Goal: Information Seeking & Learning: Learn about a topic

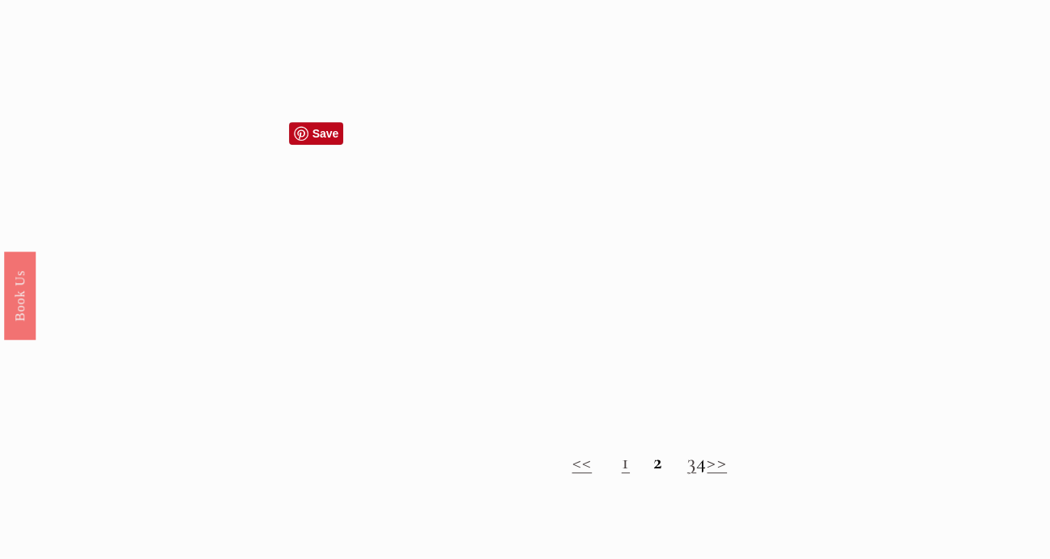
scroll to position [1053, 0]
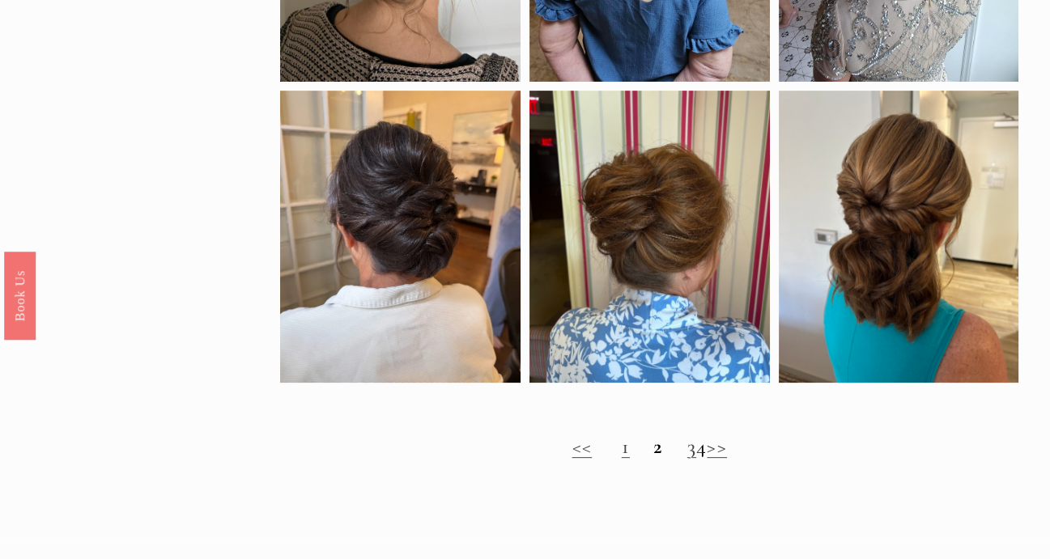
click at [622, 460] on link "1" at bounding box center [626, 447] width 8 height 26
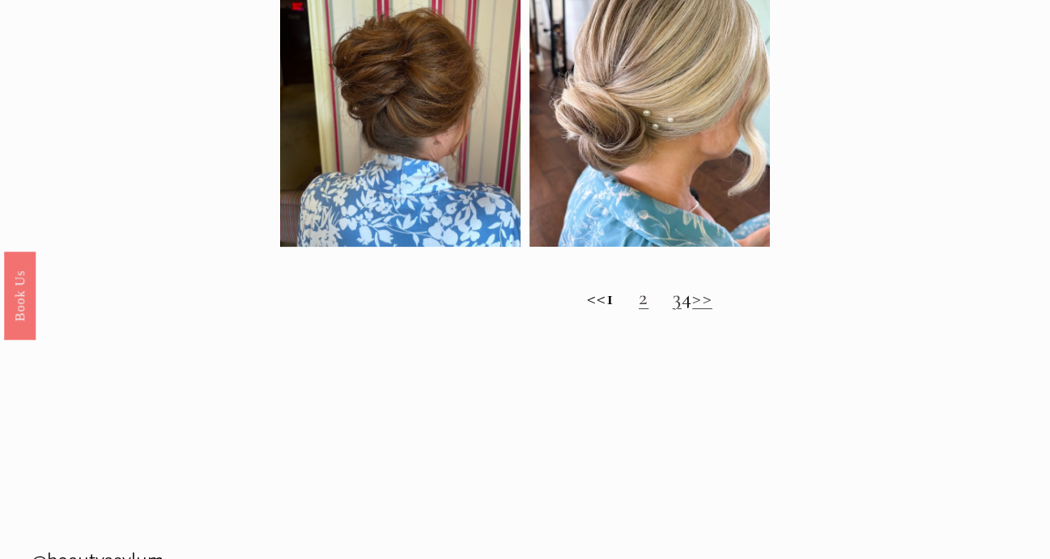
scroll to position [1215, 0]
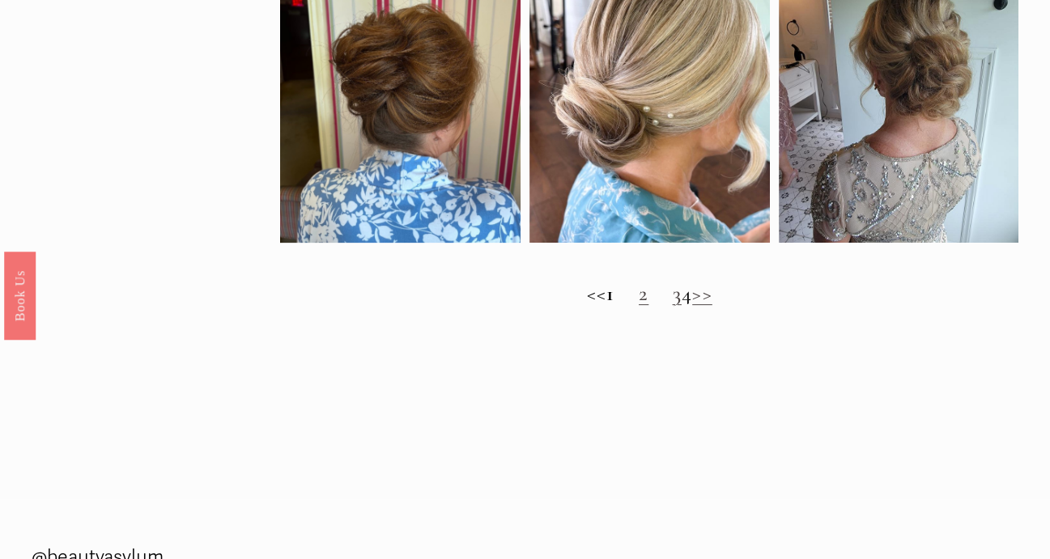
click at [639, 307] on link "2" at bounding box center [644, 294] width 10 height 26
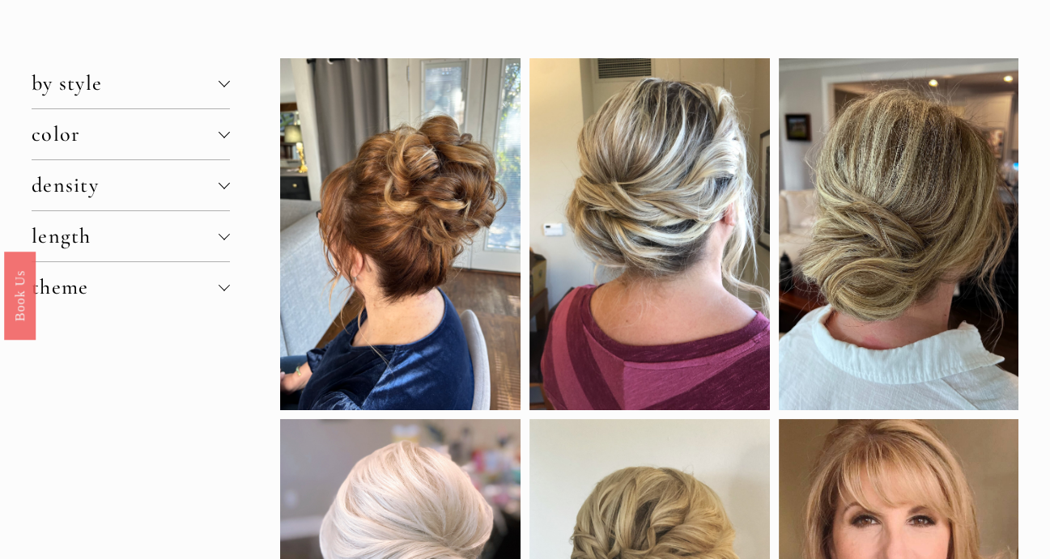
scroll to position [162, 0]
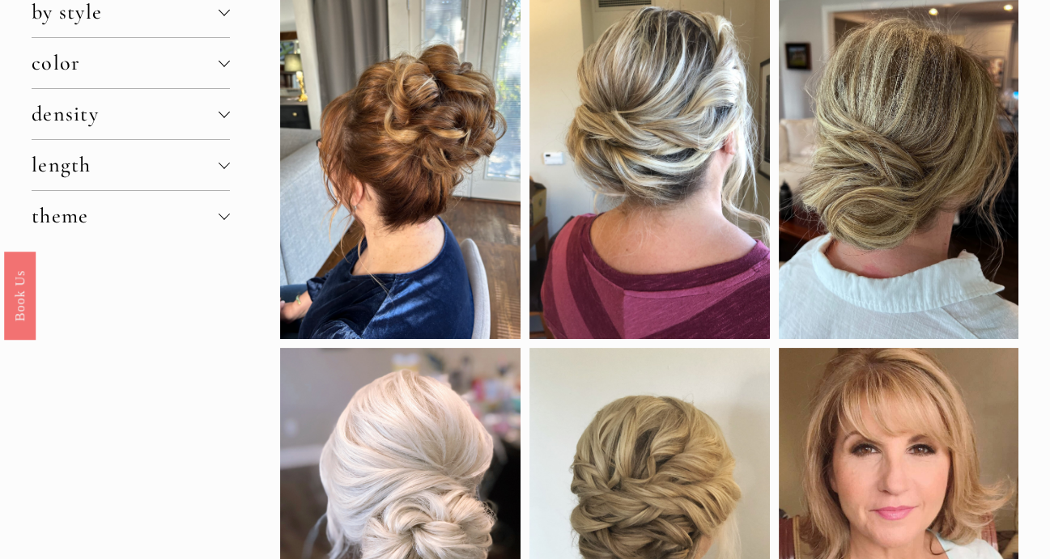
click at [227, 168] on div at bounding box center [224, 165] width 11 height 11
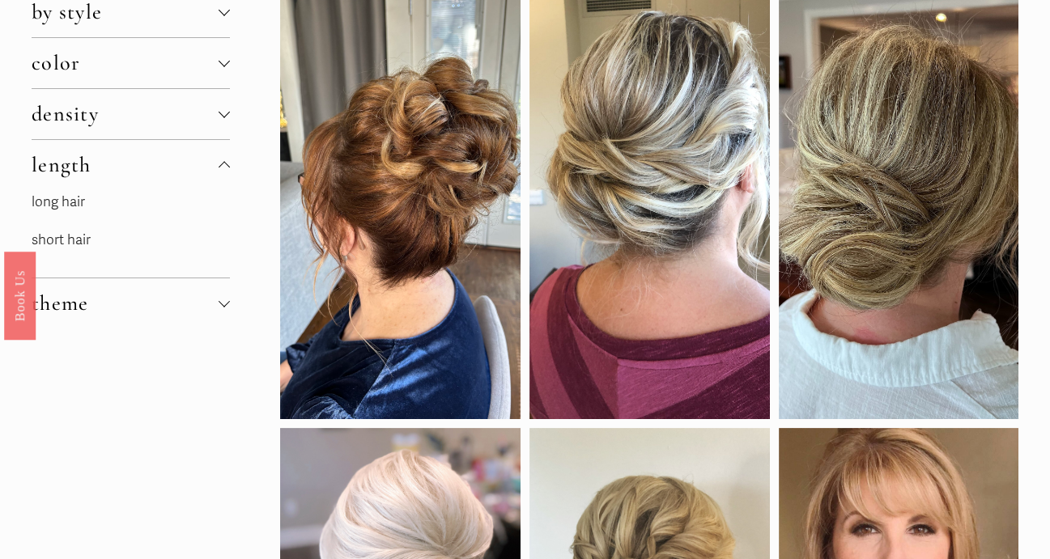
click at [83, 206] on link "long hair" at bounding box center [58, 202] width 53 height 17
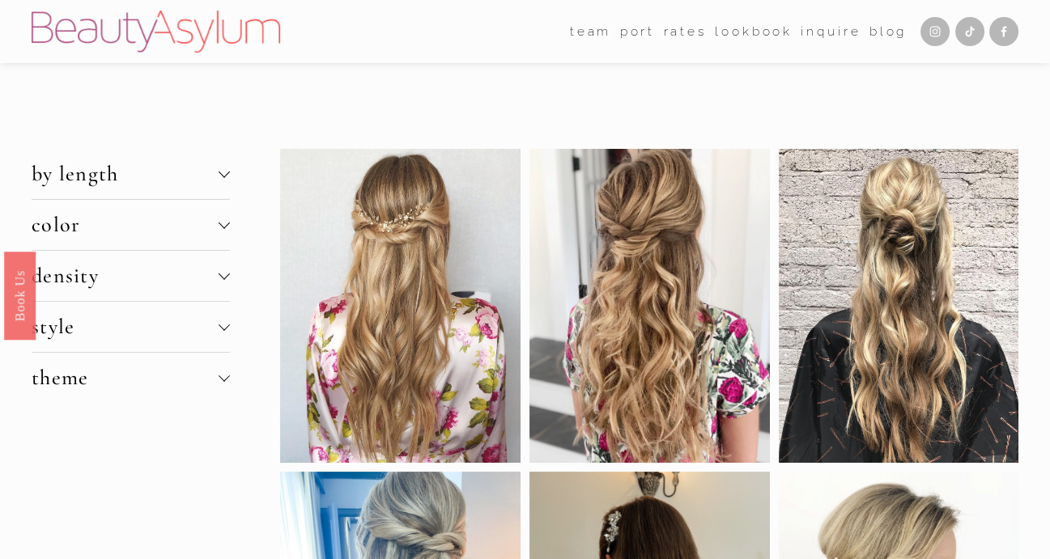
click at [221, 273] on div at bounding box center [224, 273] width 11 height 11
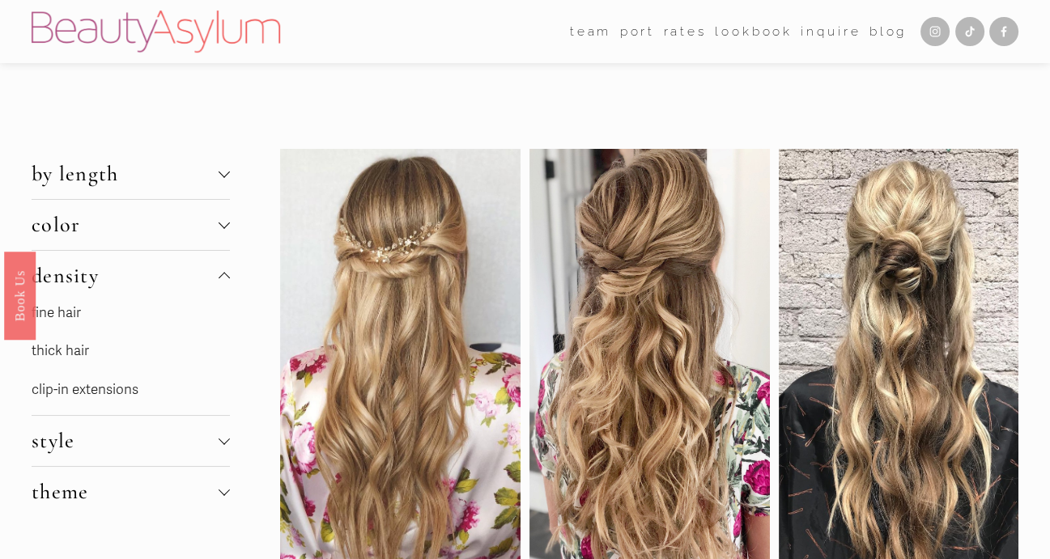
click at [66, 314] on link "fine hair" at bounding box center [56, 312] width 49 height 17
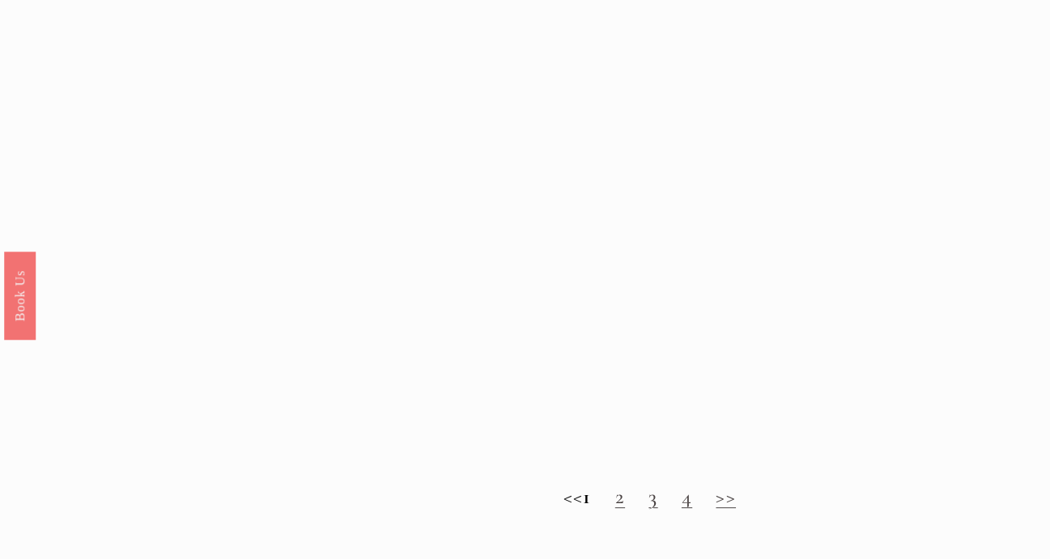
scroll to position [1376, 0]
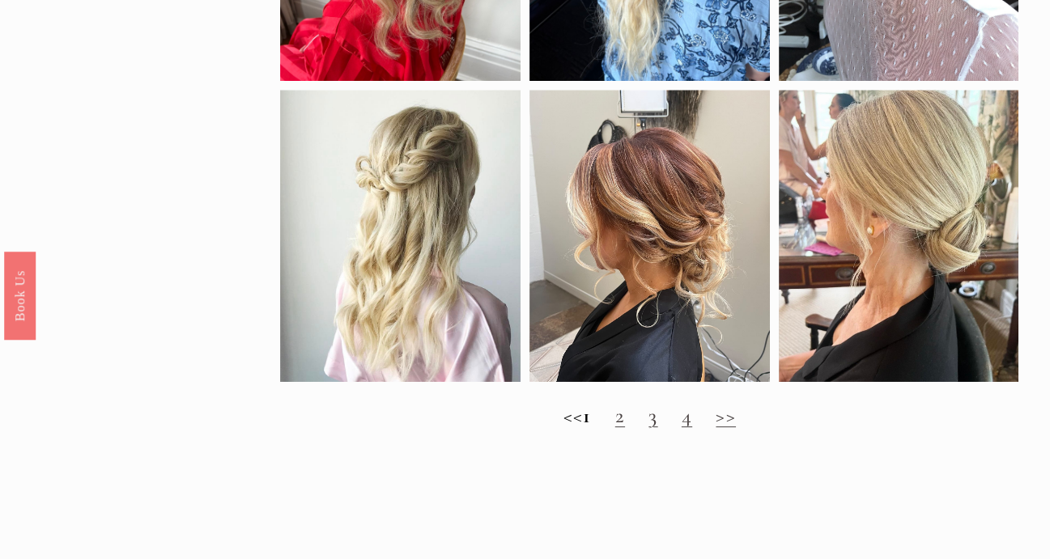
click at [625, 429] on link "2" at bounding box center [620, 416] width 10 height 26
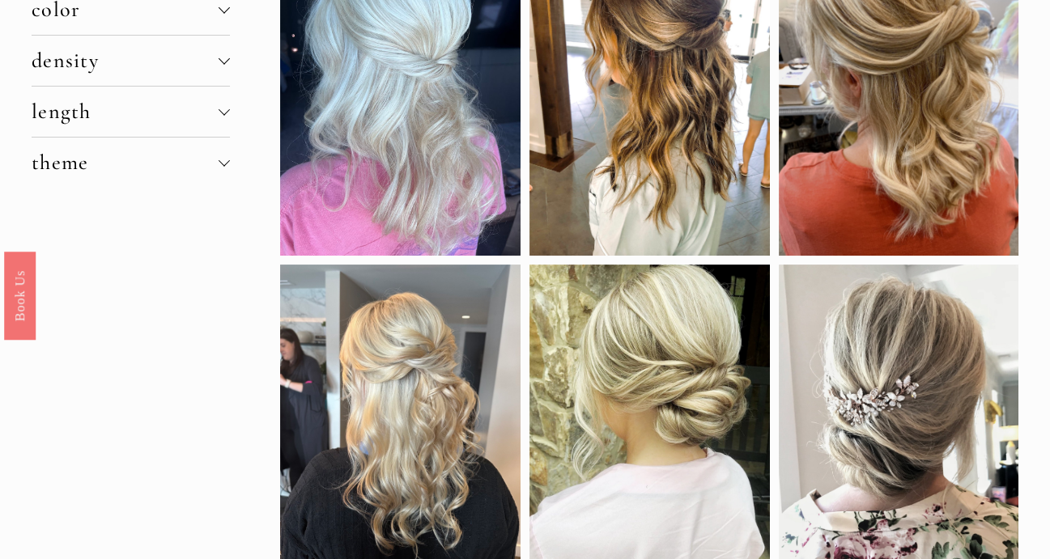
scroll to position [243, 0]
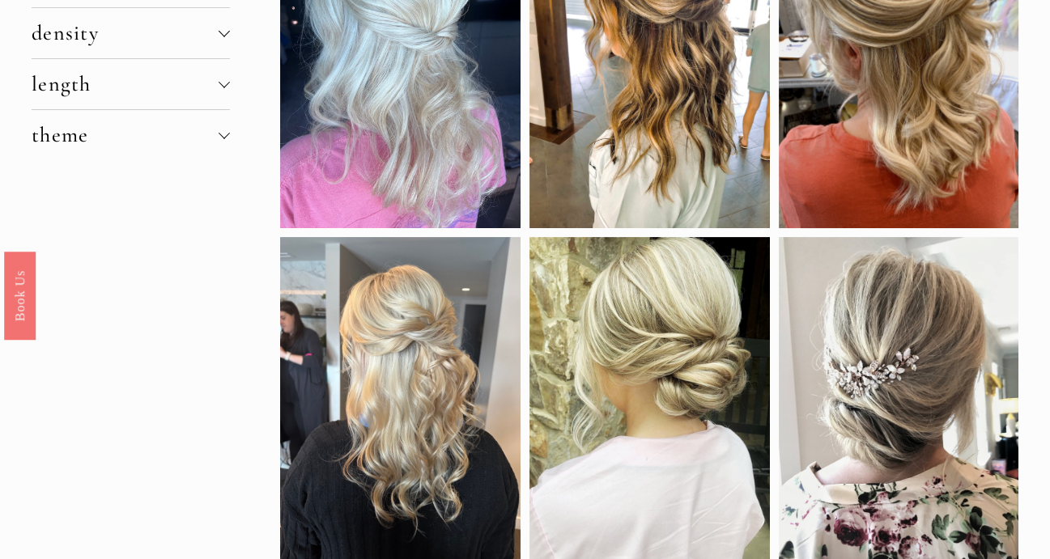
click at [211, 129] on span "theme" at bounding box center [125, 135] width 187 height 26
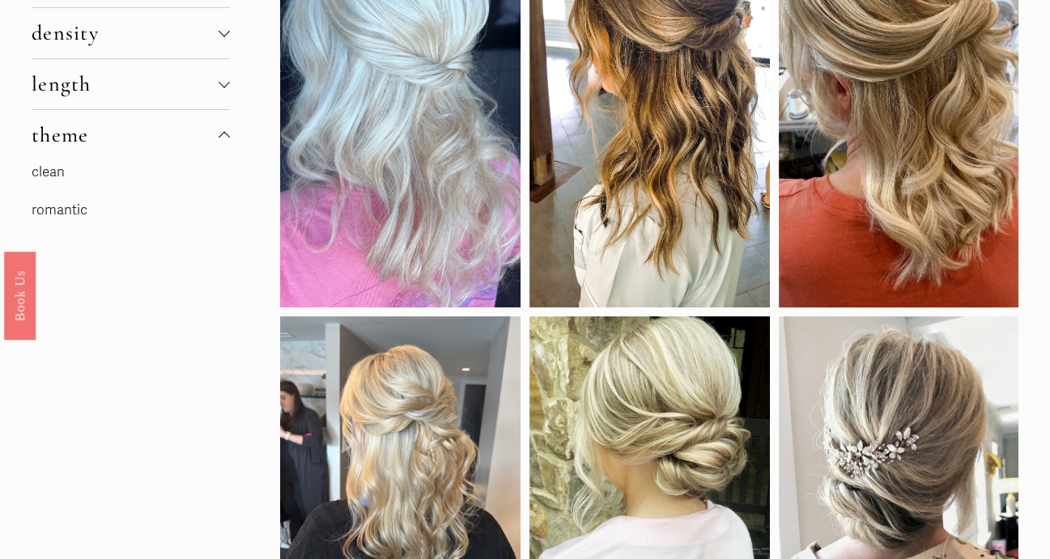
click at [78, 210] on link "romantic" at bounding box center [60, 210] width 56 height 17
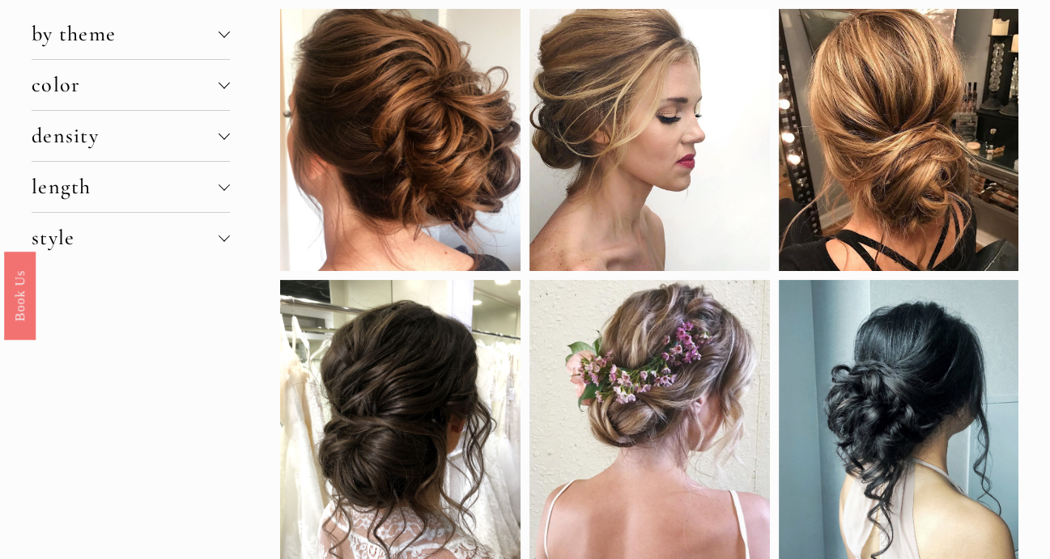
scroll to position [162, 0]
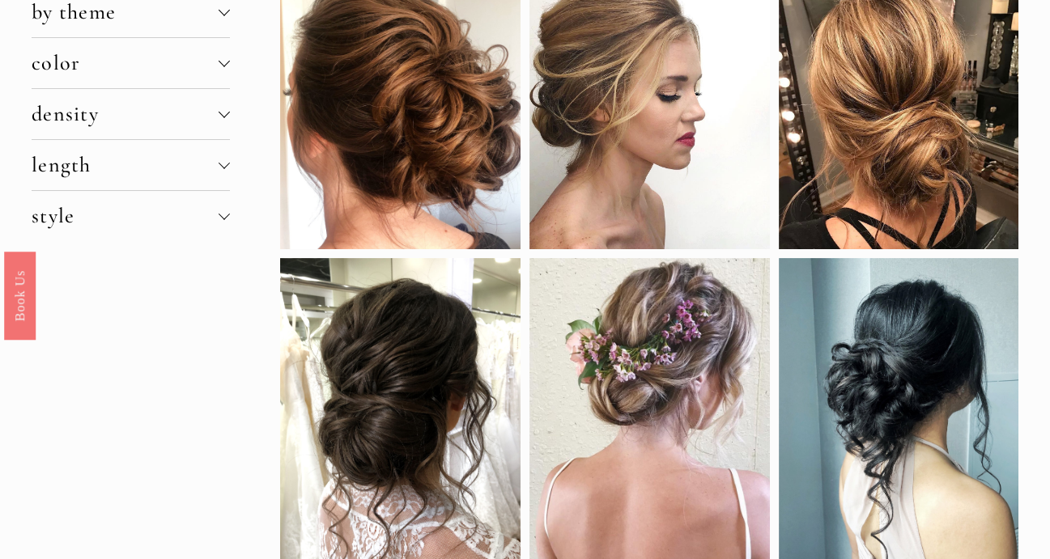
click at [97, 214] on span "style" at bounding box center [125, 216] width 187 height 26
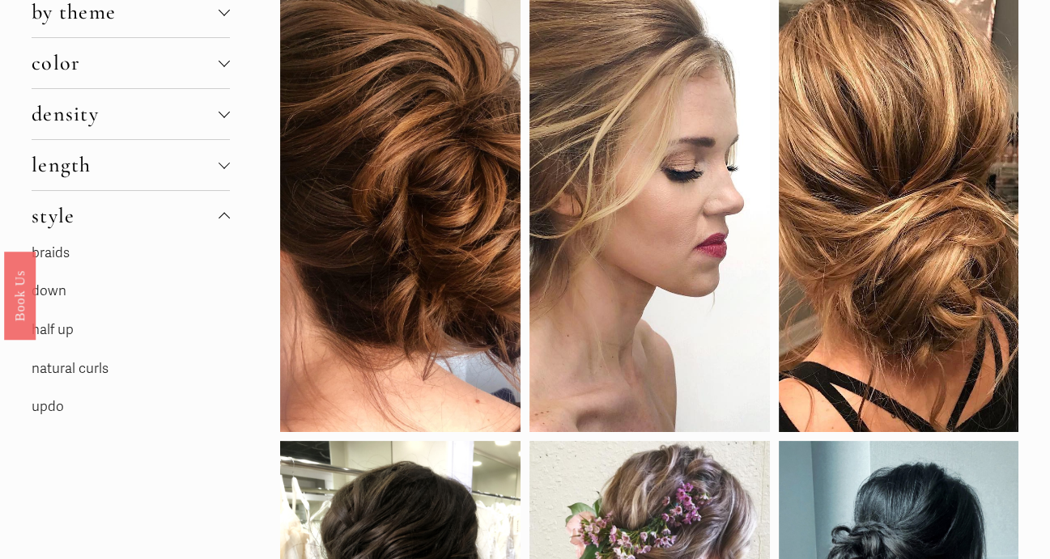
click at [48, 411] on link "updo" at bounding box center [48, 406] width 32 height 17
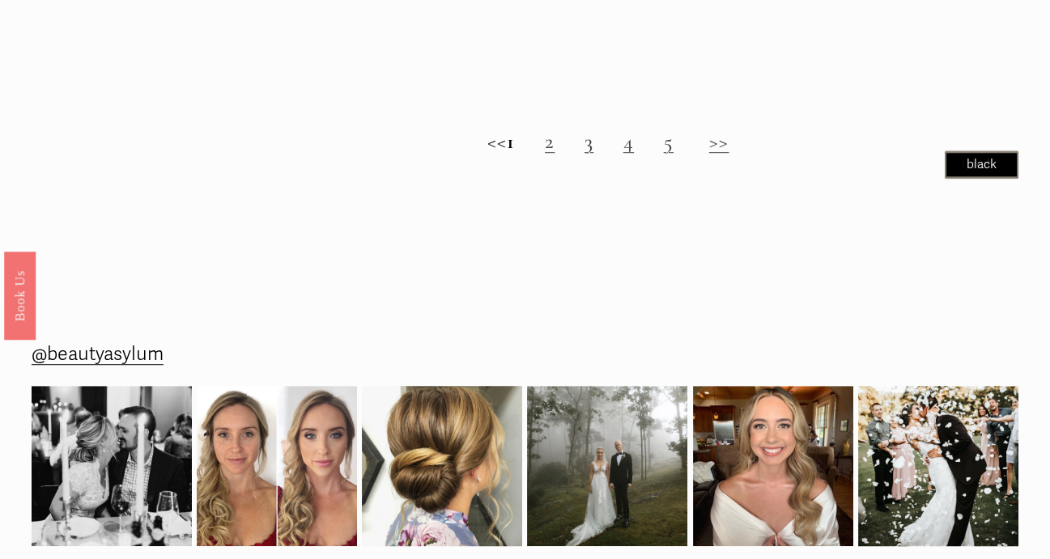
scroll to position [1700, 0]
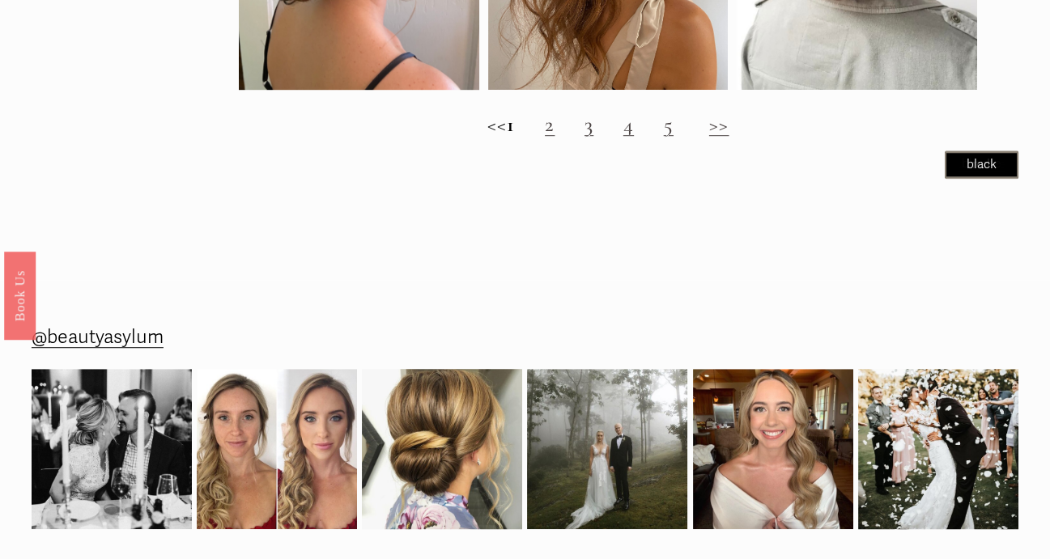
click at [555, 138] on link "2" at bounding box center [550, 125] width 10 height 26
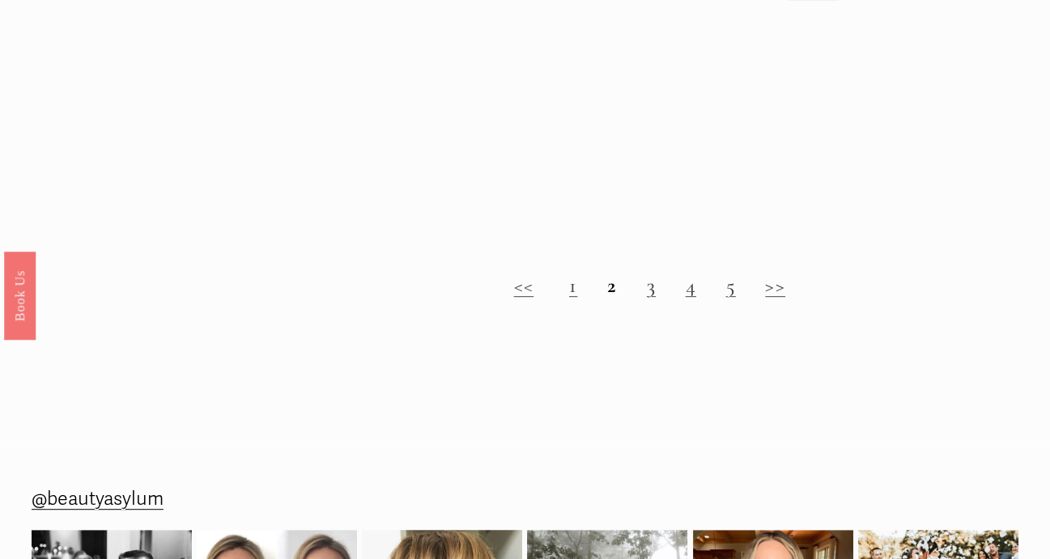
scroll to position [1457, 0]
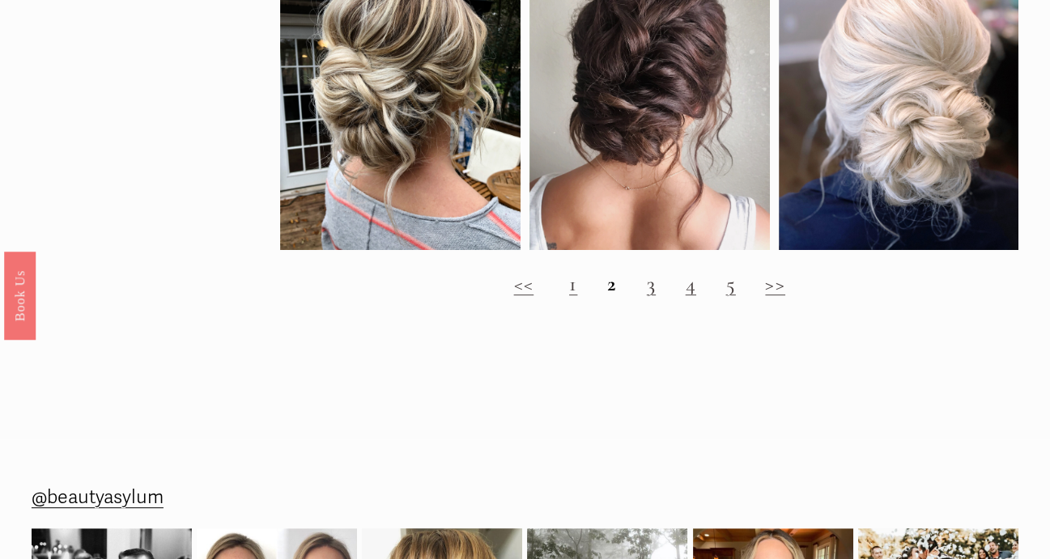
click at [656, 297] on link "3" at bounding box center [651, 284] width 9 height 26
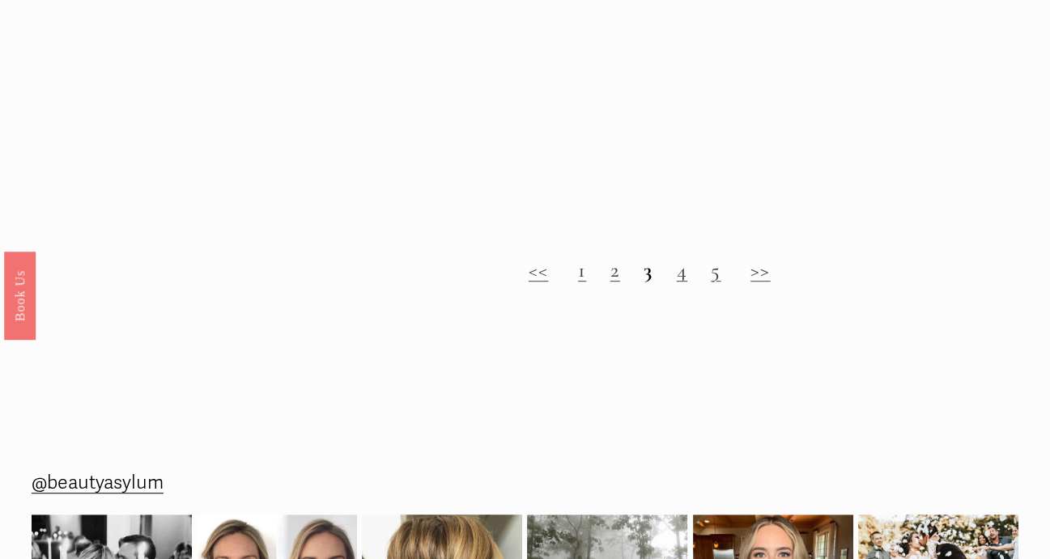
scroll to position [1538, 0]
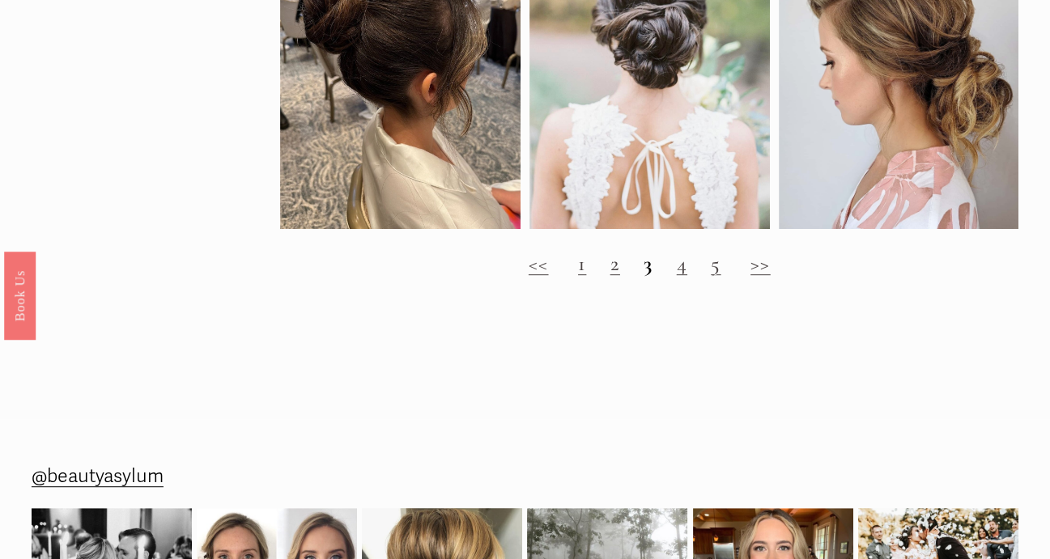
click at [679, 277] on link "4" at bounding box center [682, 264] width 11 height 26
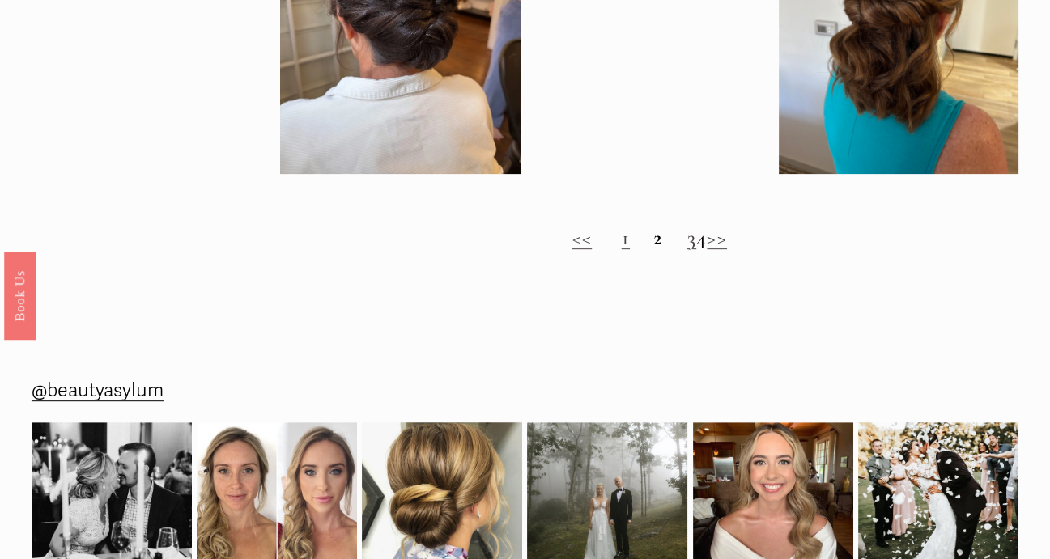
scroll to position [1295, 0]
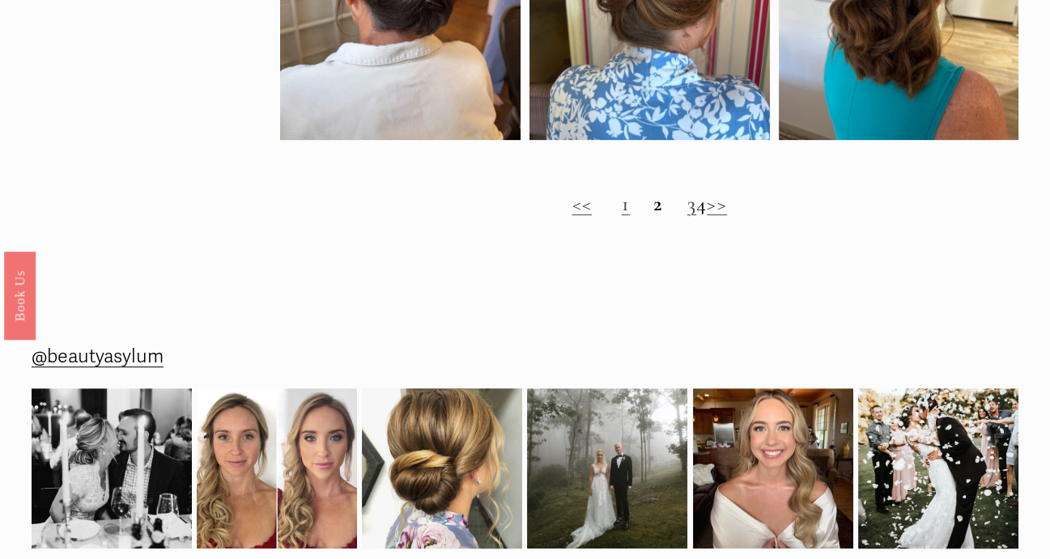
click at [622, 217] on link "1" at bounding box center [626, 204] width 8 height 26
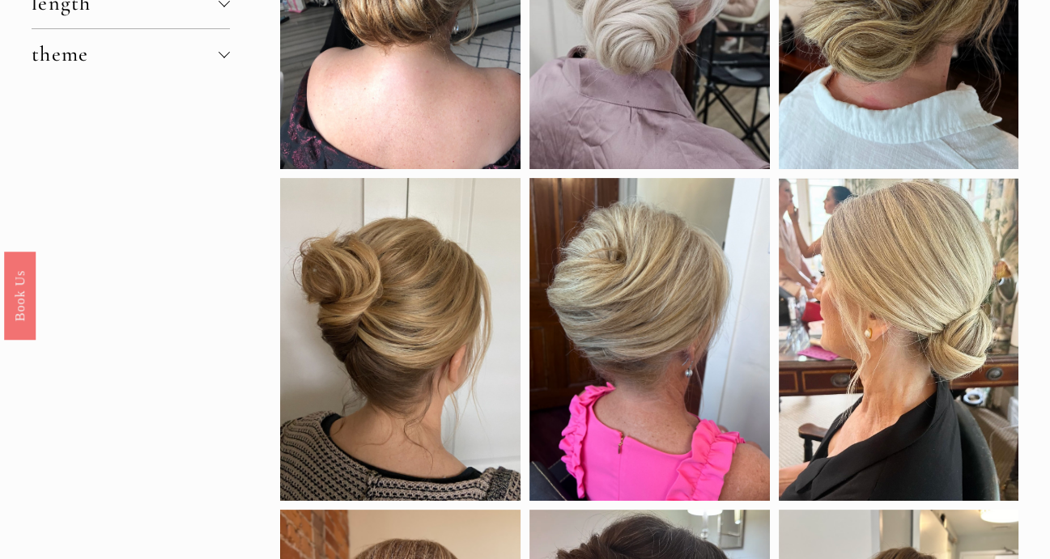
scroll to position [324, 0]
click at [315, 200] on link "Save" at bounding box center [316, 199] width 55 height 23
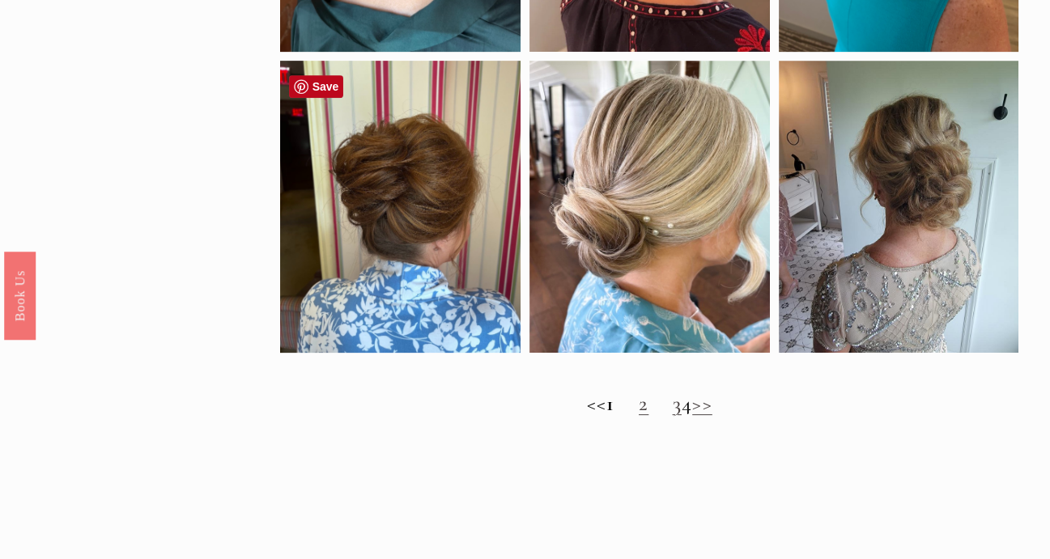
scroll to position [1134, 0]
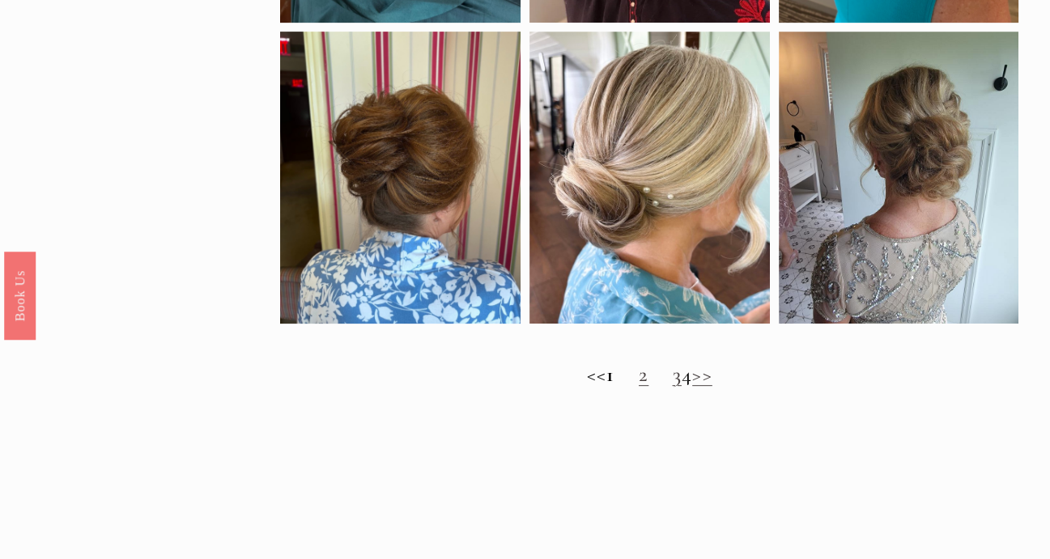
click at [673, 386] on link "3" at bounding box center [677, 375] width 9 height 26
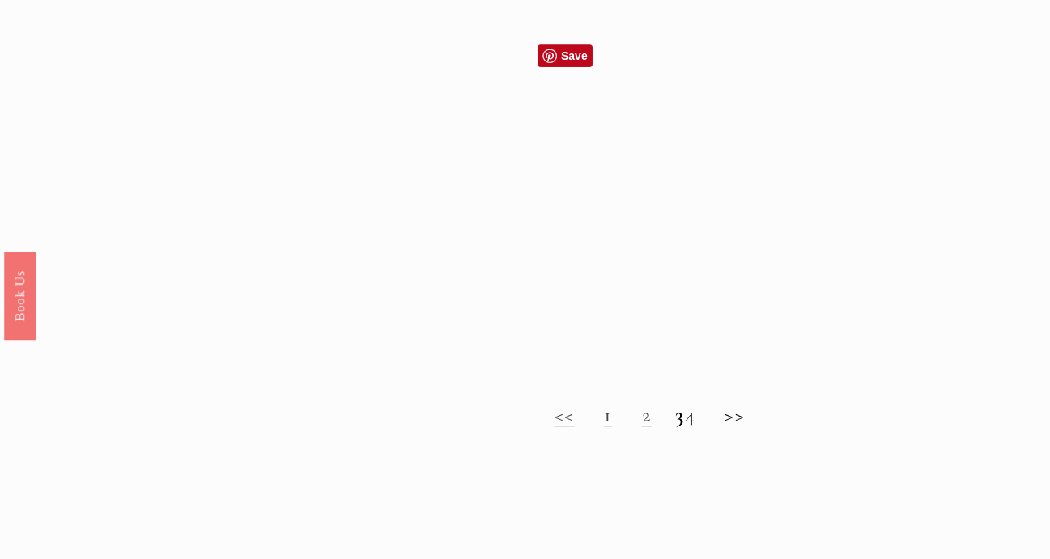
scroll to position [1134, 0]
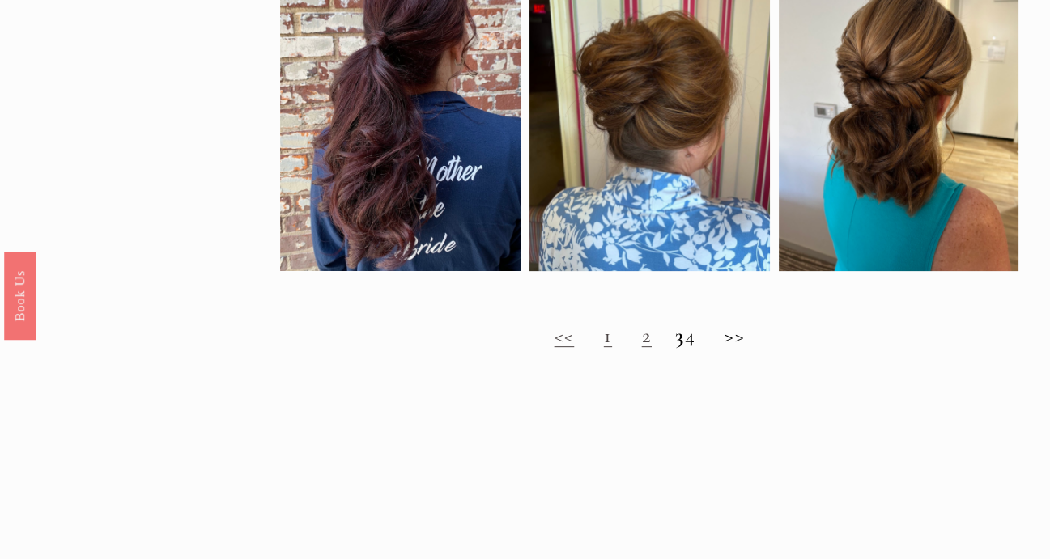
click at [705, 349] on h2 "<< 1 2 3 4 >>" at bounding box center [649, 336] width 738 height 25
click at [740, 348] on h2 "<< 1 2 3 4 >>" at bounding box center [649, 336] width 738 height 25
click at [604, 349] on link "1" at bounding box center [608, 336] width 8 height 26
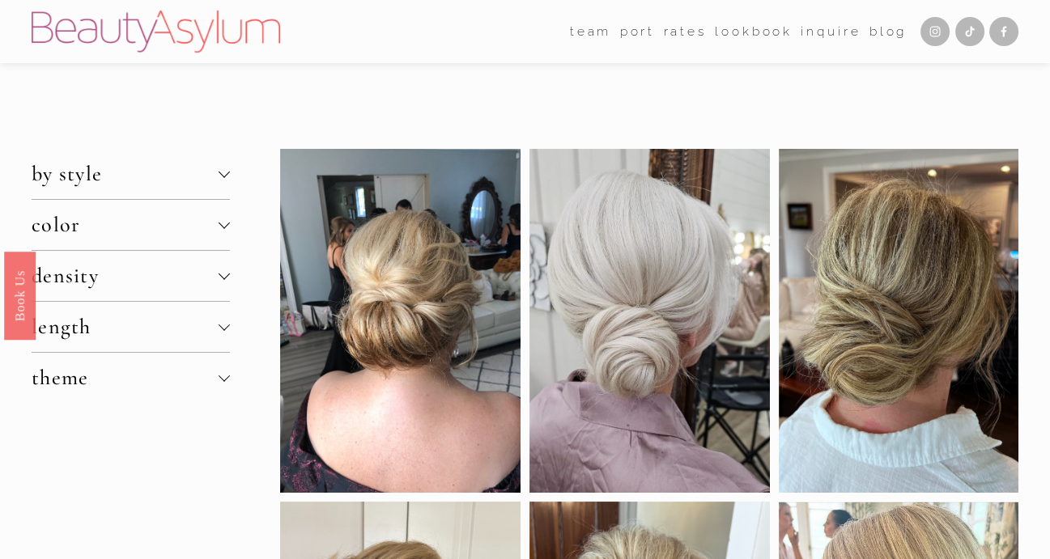
click at [66, 330] on span "length" at bounding box center [125, 327] width 187 height 26
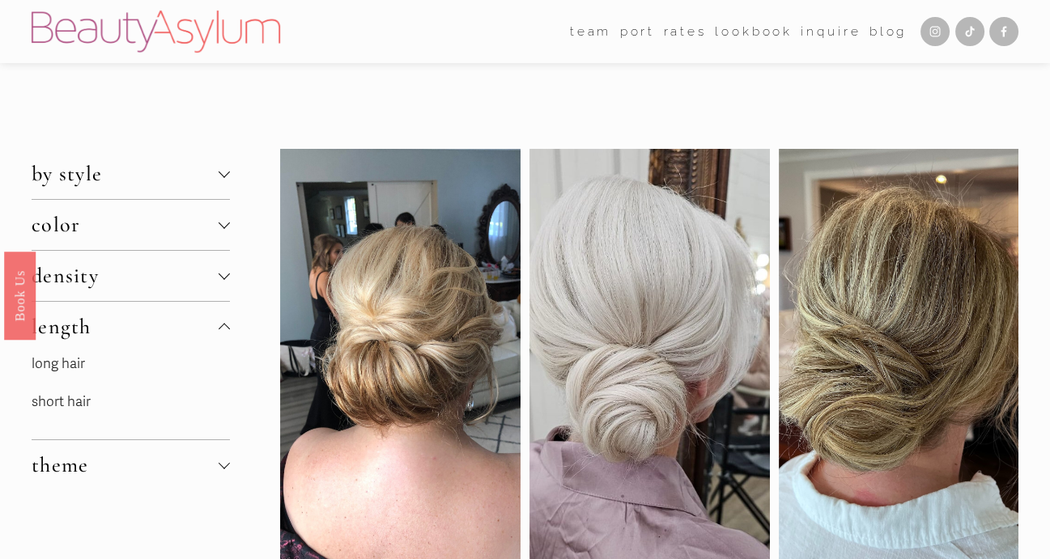
click at [74, 362] on link "long hair" at bounding box center [58, 363] width 53 height 17
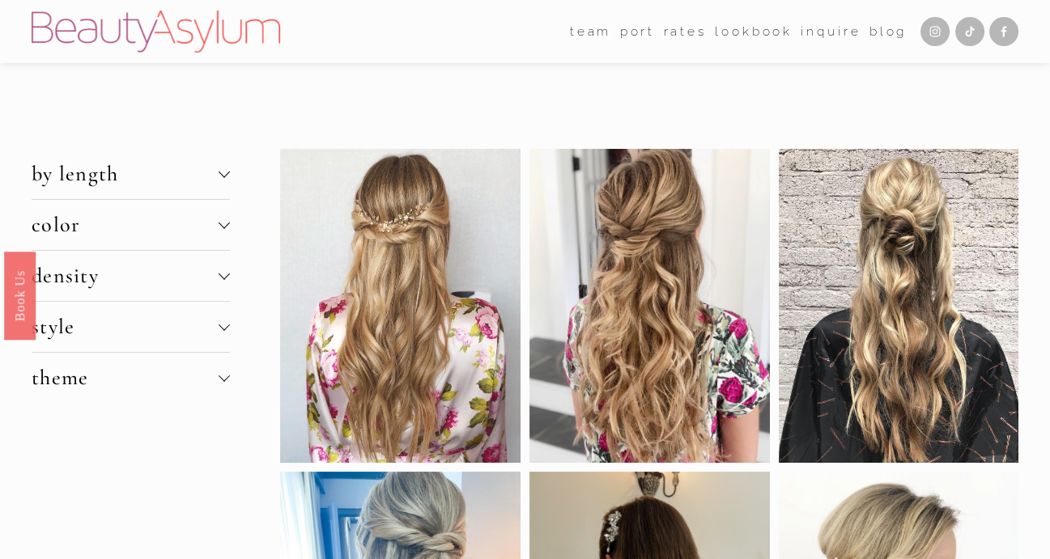
click at [70, 381] on span "theme" at bounding box center [125, 378] width 187 height 26
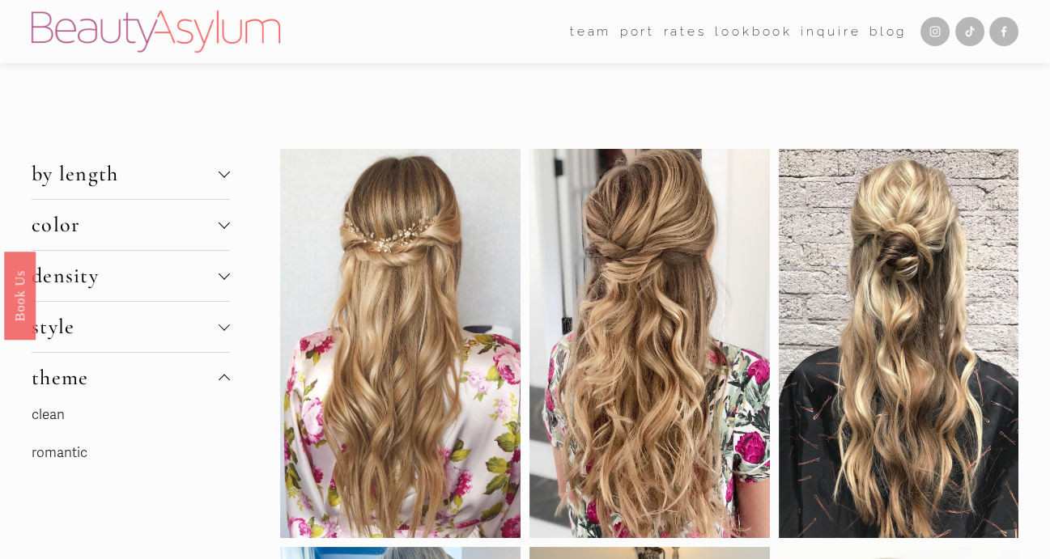
click at [56, 412] on link "clean" at bounding box center [48, 414] width 33 height 17
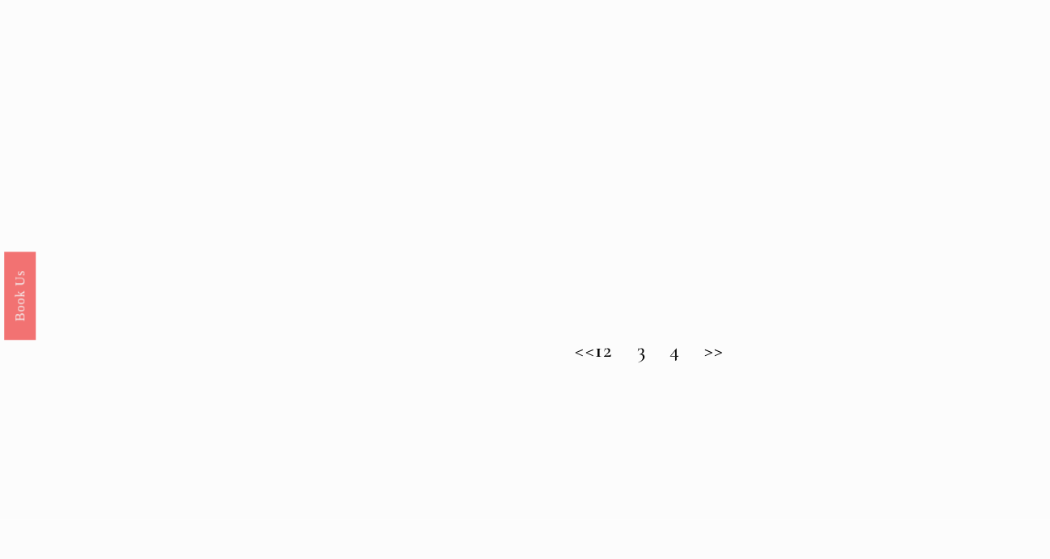
scroll to position [1376, 0]
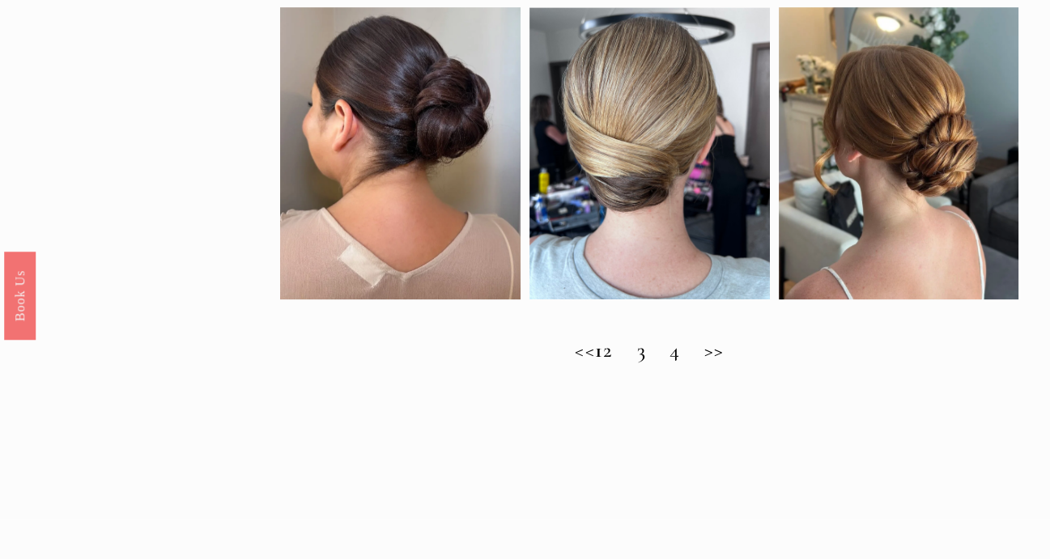
click at [627, 364] on h2 "<< 1 2 3 4 >>" at bounding box center [649, 350] width 738 height 25
click at [669, 364] on h2 "<< 1 2 3 4 >>" at bounding box center [649, 350] width 738 height 25
click at [663, 364] on h2 "<< 1 2 3 4 >>" at bounding box center [649, 350] width 738 height 25
click at [596, 364] on strong "1" at bounding box center [599, 351] width 8 height 26
click at [737, 361] on h2 "<< 1 2 3 4 >>" at bounding box center [649, 350] width 738 height 25
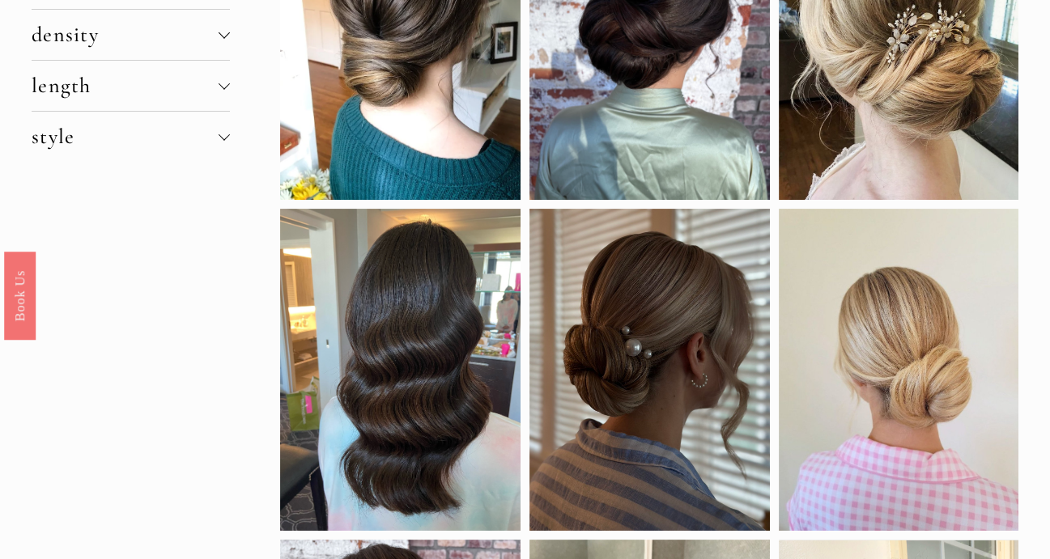
scroll to position [0, 0]
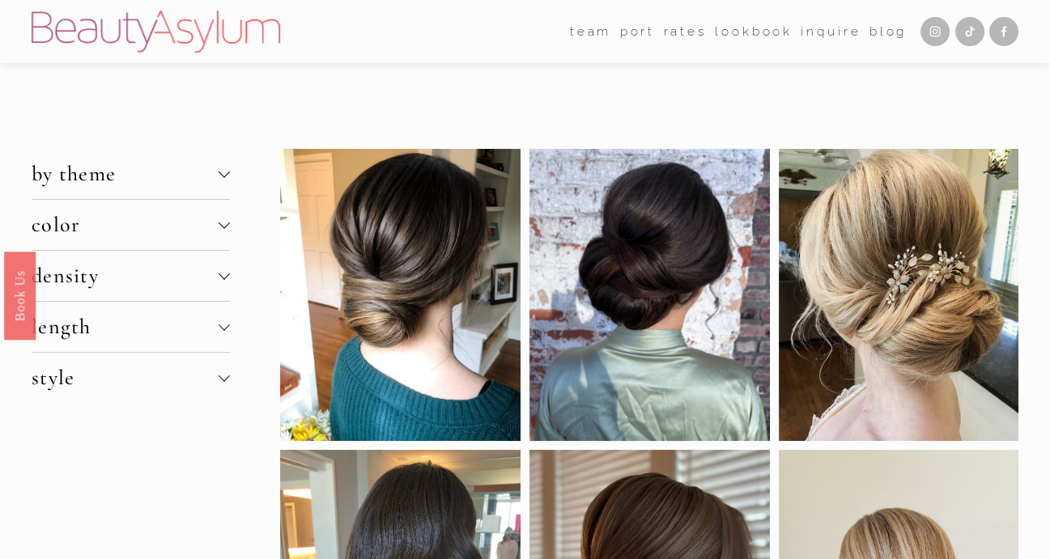
click at [76, 174] on span "by theme" at bounding box center [125, 174] width 187 height 26
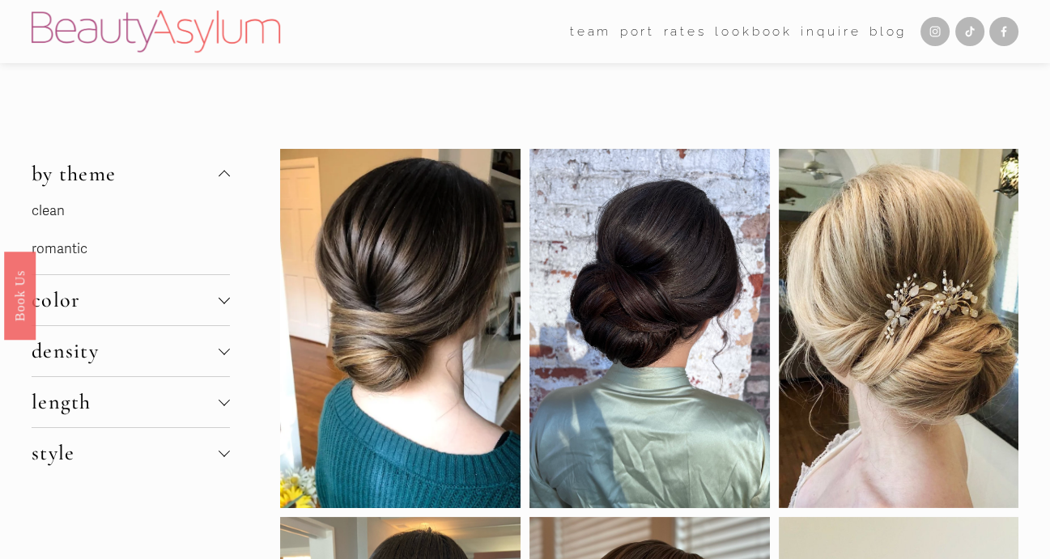
click at [58, 215] on link "clean" at bounding box center [48, 210] width 33 height 17
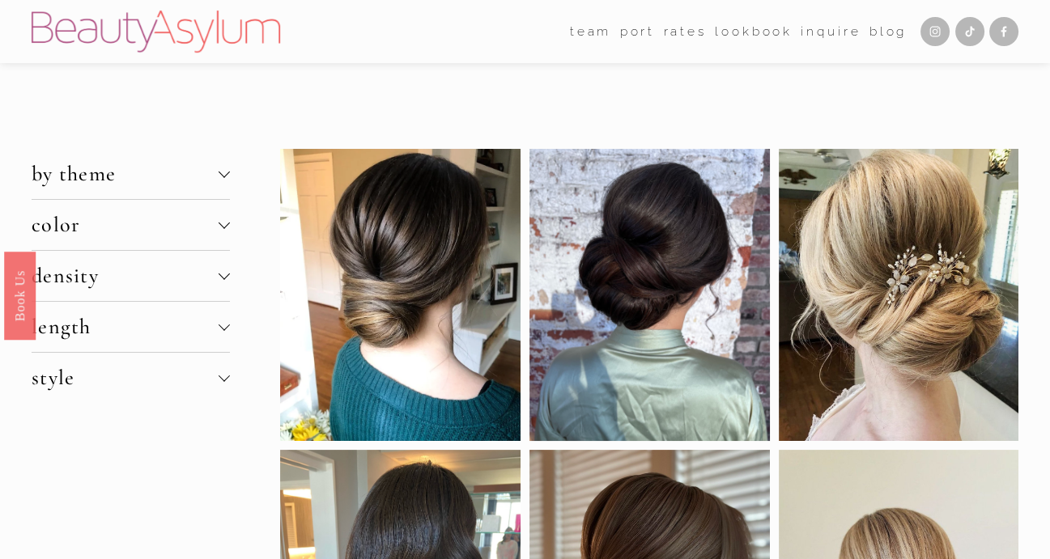
click at [82, 279] on span "density" at bounding box center [125, 276] width 187 height 26
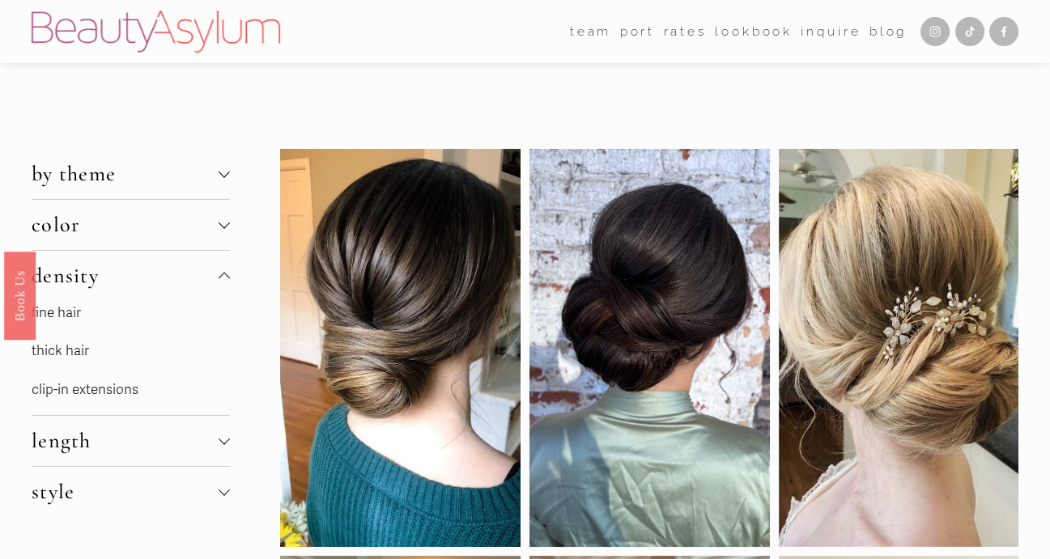
click at [70, 317] on link "fine hair" at bounding box center [56, 312] width 49 height 17
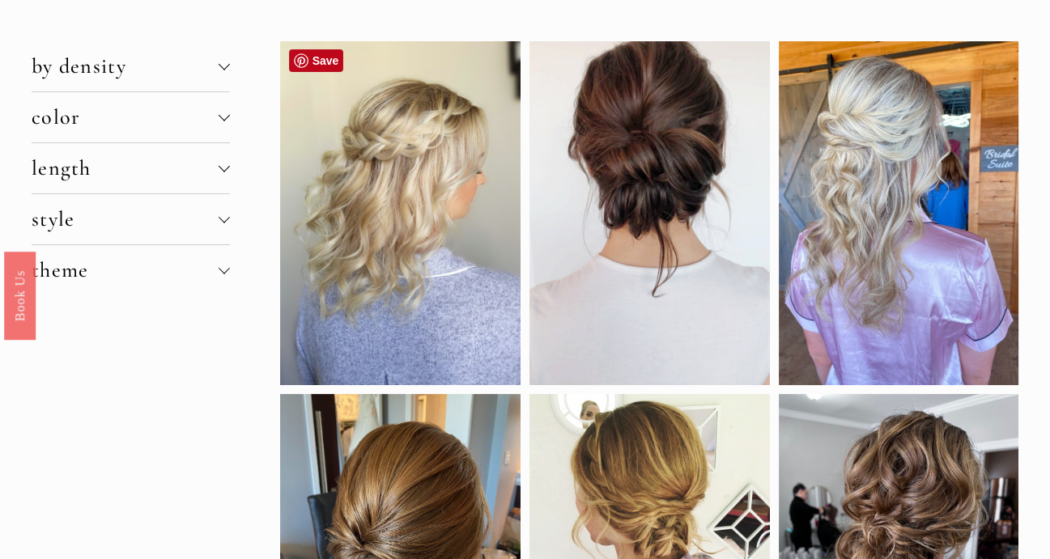
scroll to position [81, 0]
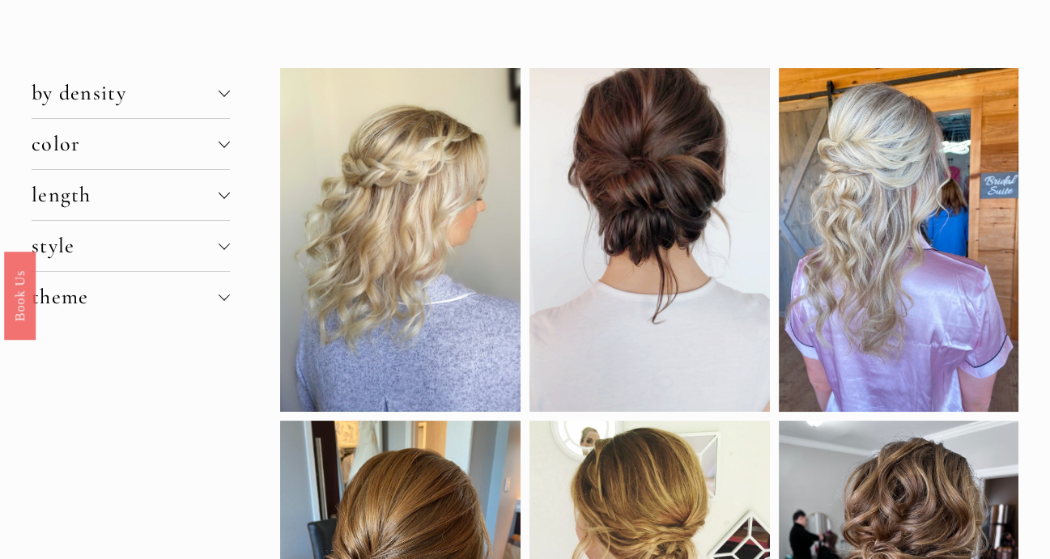
click at [121, 98] on span "by density" at bounding box center [125, 93] width 187 height 26
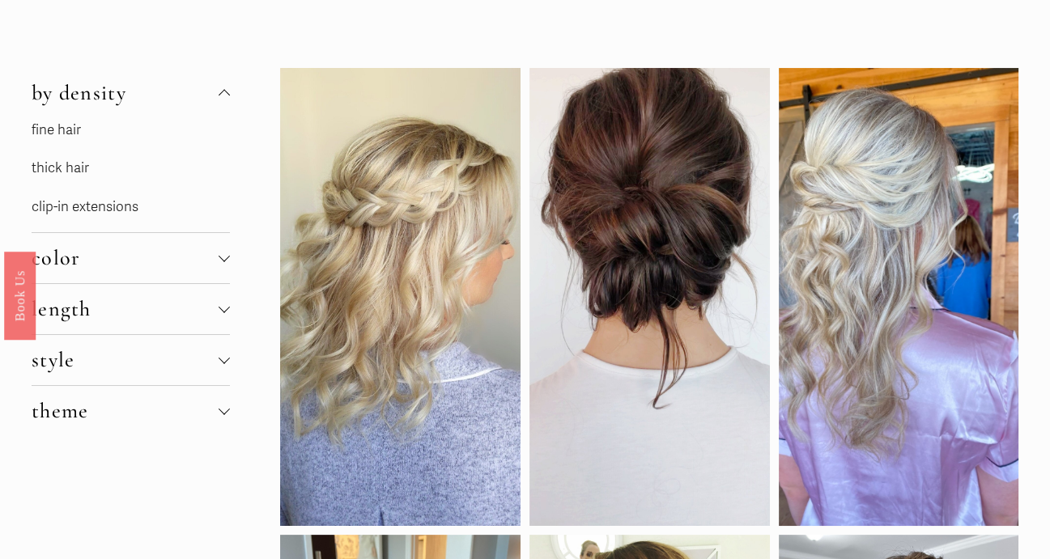
click at [60, 131] on link "fine hair" at bounding box center [56, 129] width 49 height 17
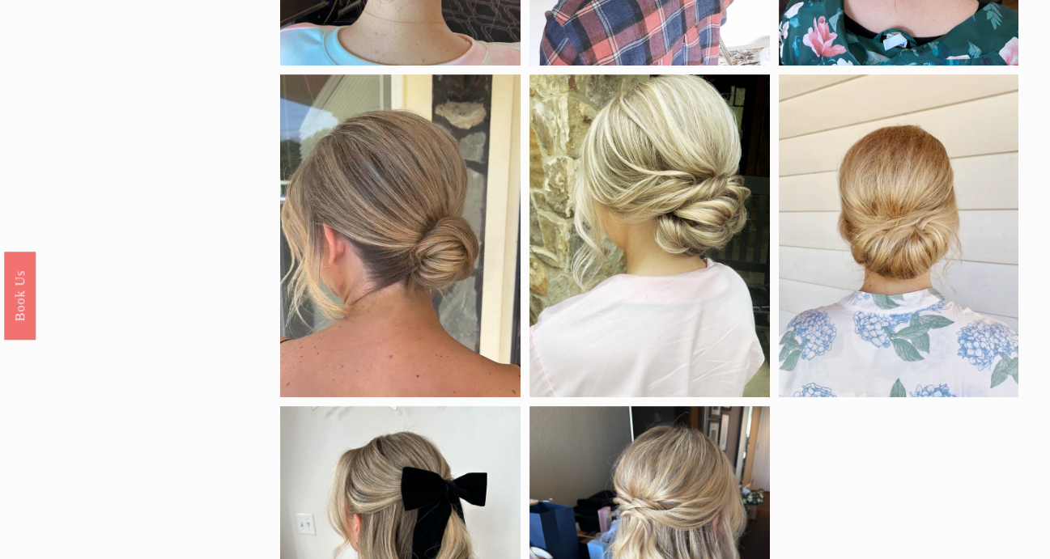
scroll to position [810, 0]
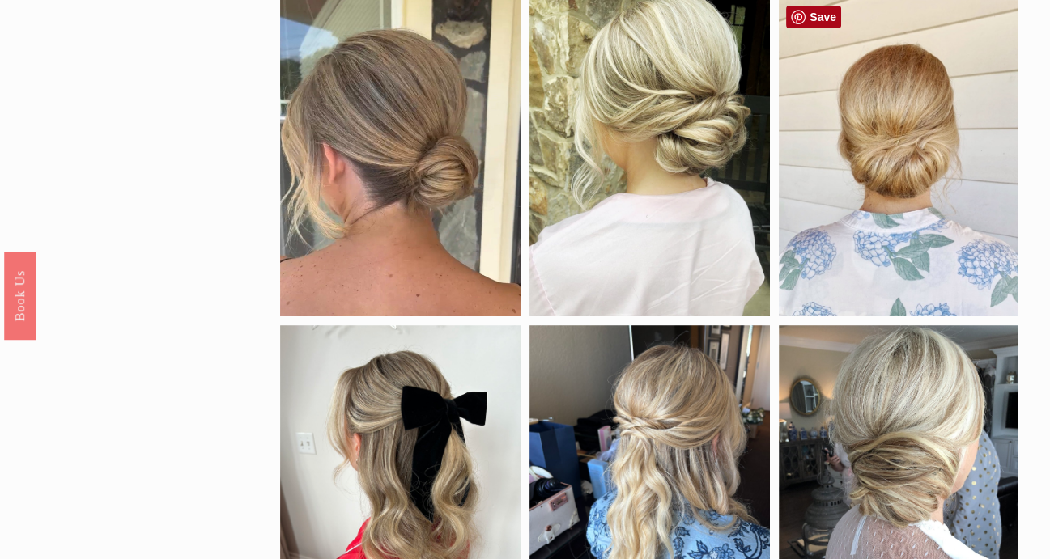
click at [815, 20] on link "Save" at bounding box center [813, 17] width 55 height 23
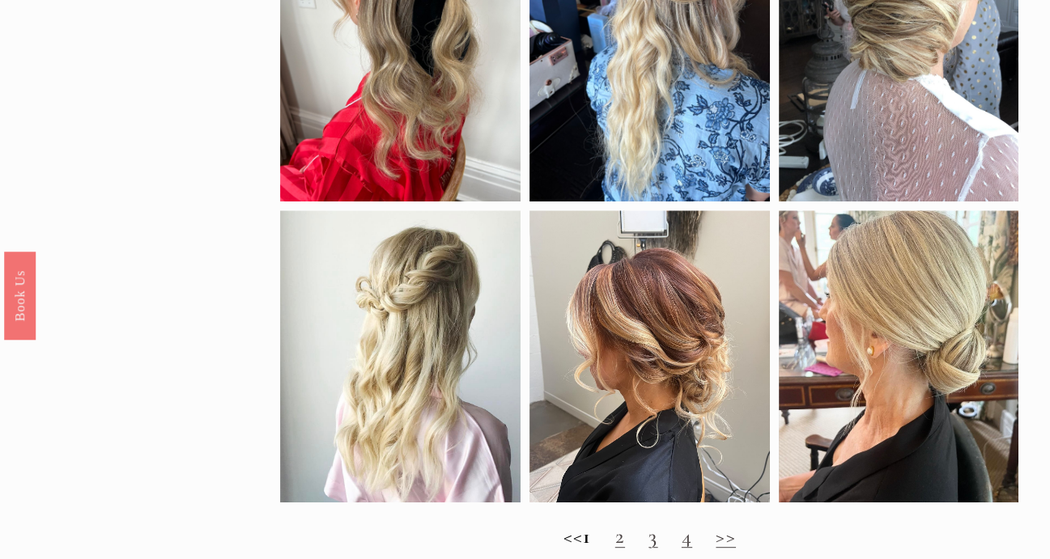
scroll to position [1295, 0]
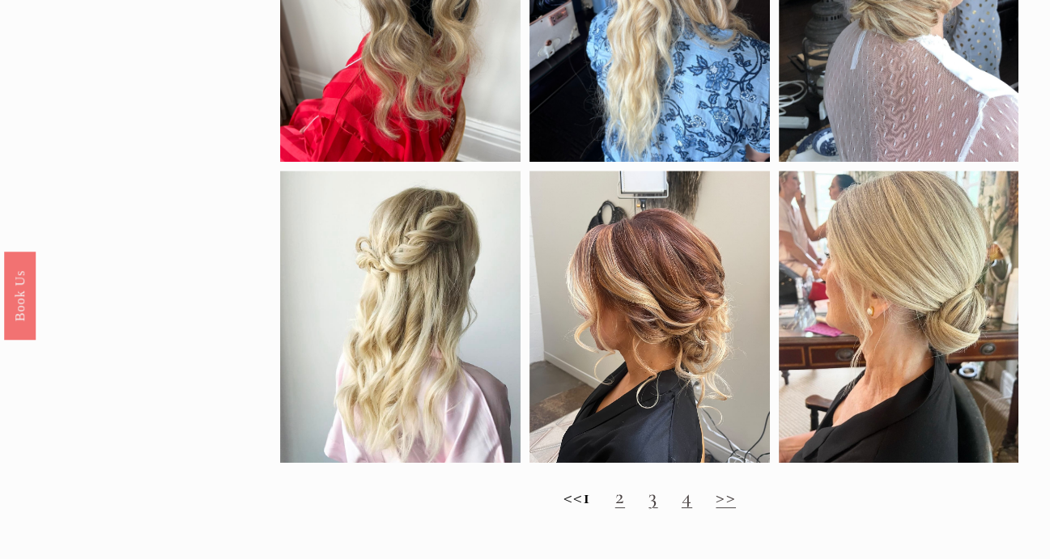
click at [625, 510] on link "2" at bounding box center [620, 497] width 10 height 26
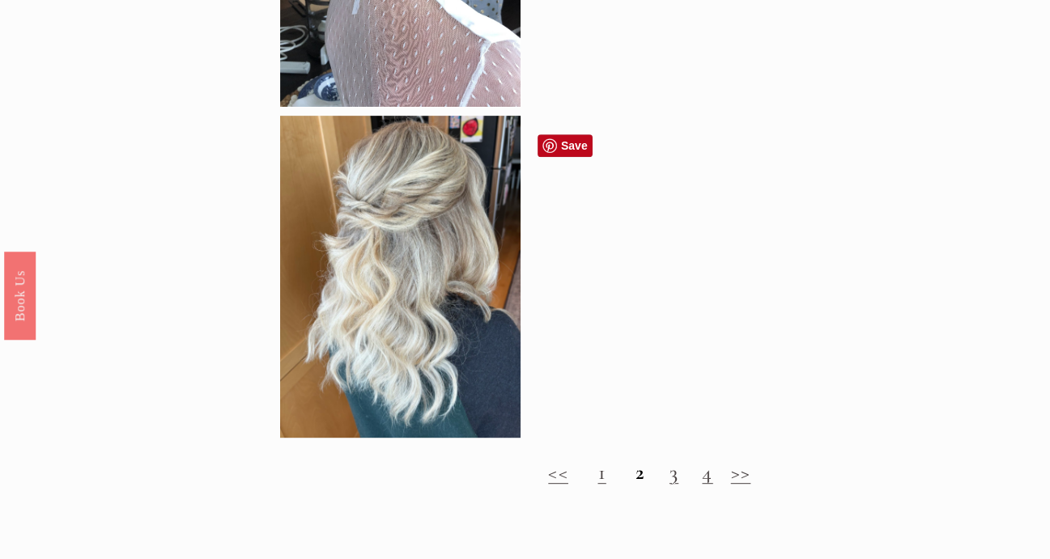
scroll to position [1295, 0]
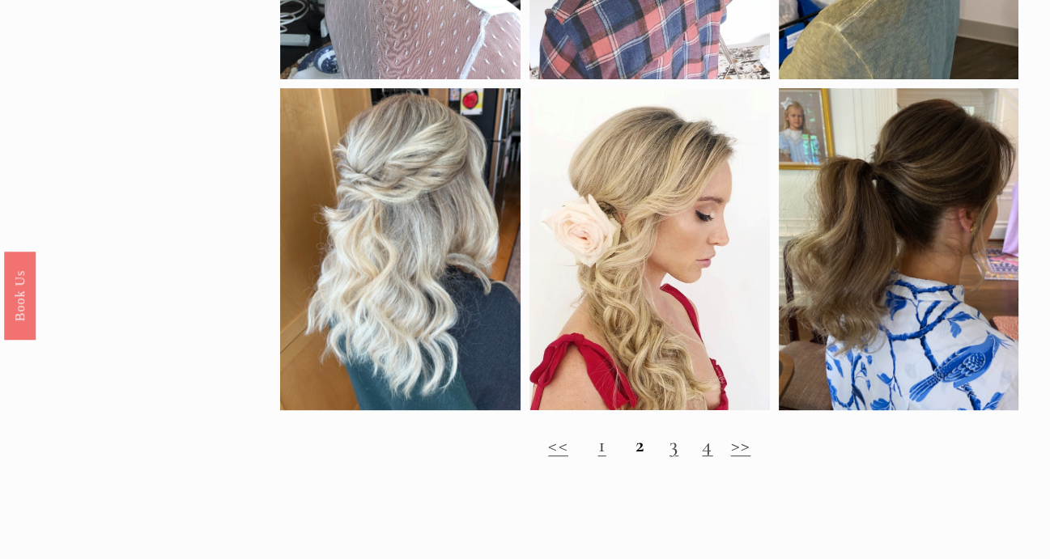
click at [674, 458] on link "3" at bounding box center [674, 445] width 9 height 26
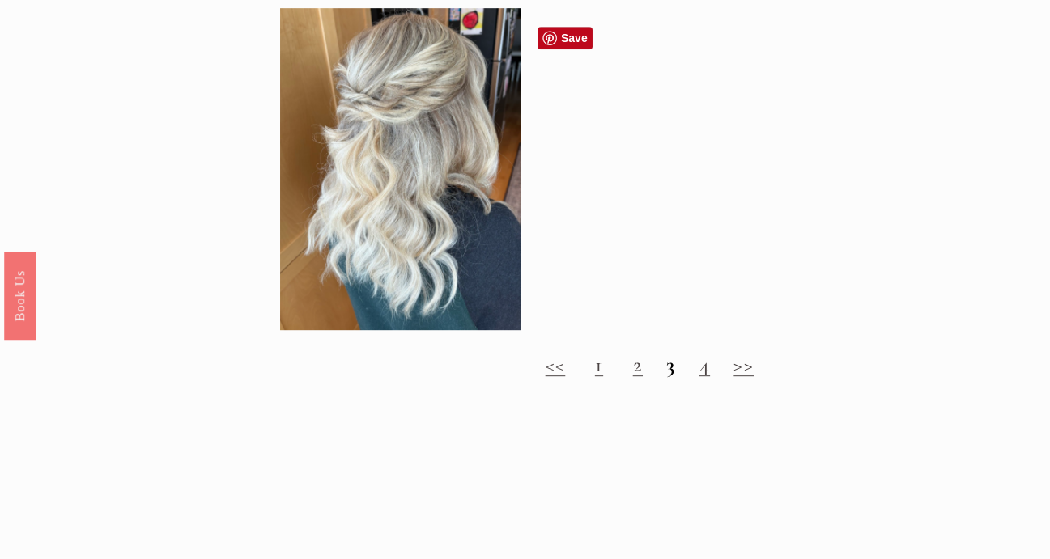
scroll to position [1376, 0]
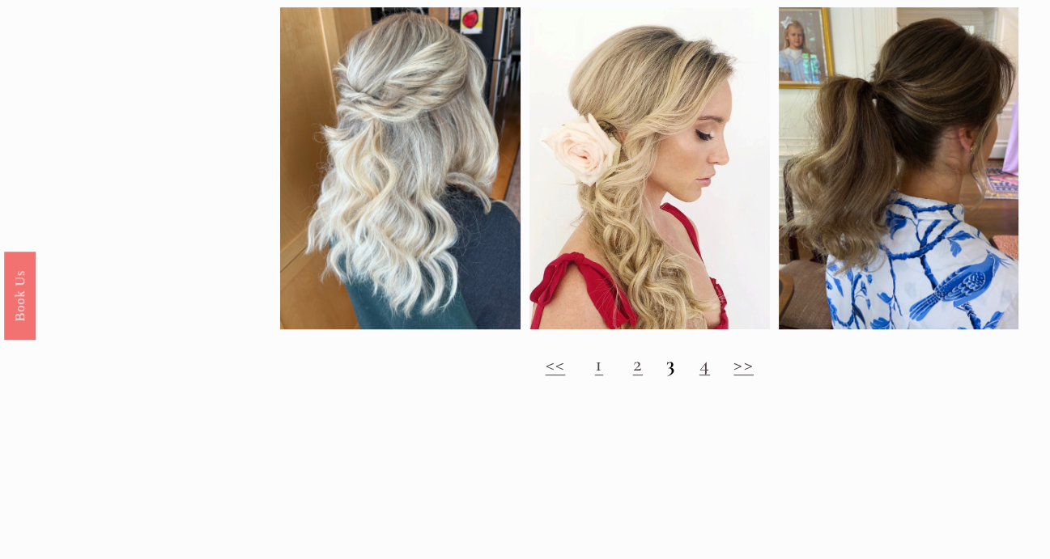
click at [713, 377] on h2 "<< 1 2 3 4 >>" at bounding box center [649, 364] width 738 height 25
click at [700, 377] on link "4" at bounding box center [705, 364] width 11 height 26
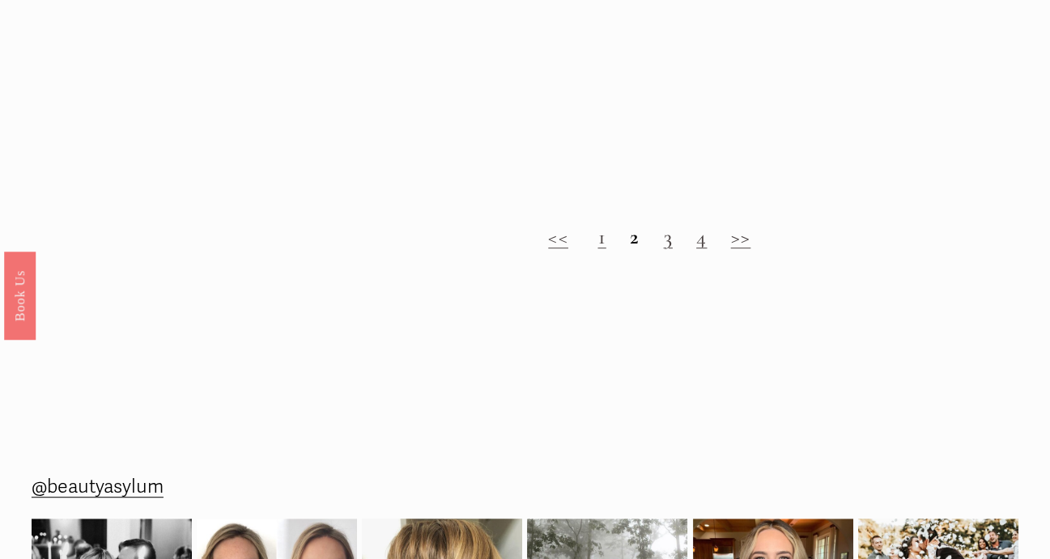
scroll to position [1538, 0]
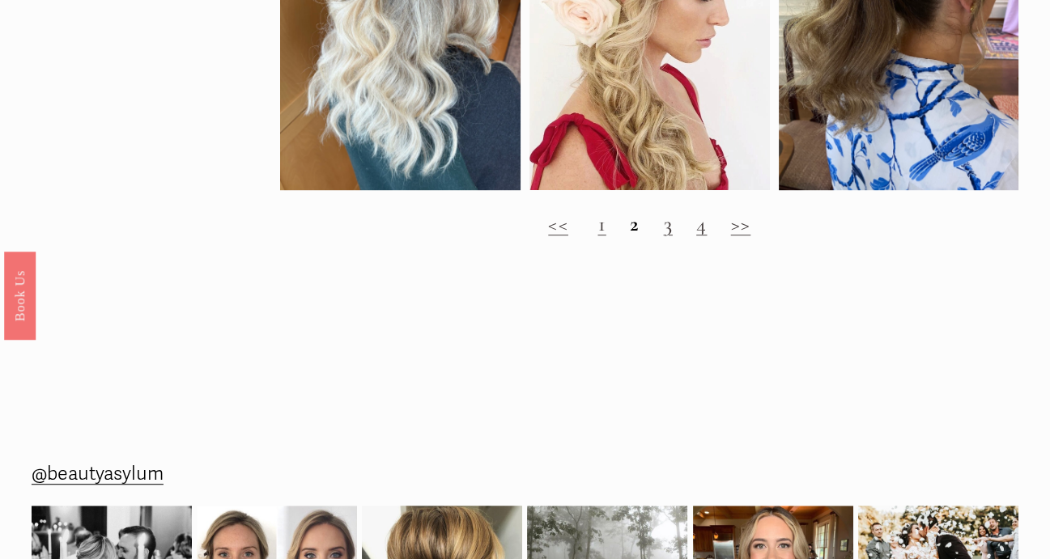
click at [737, 237] on link ">>" at bounding box center [741, 224] width 20 height 26
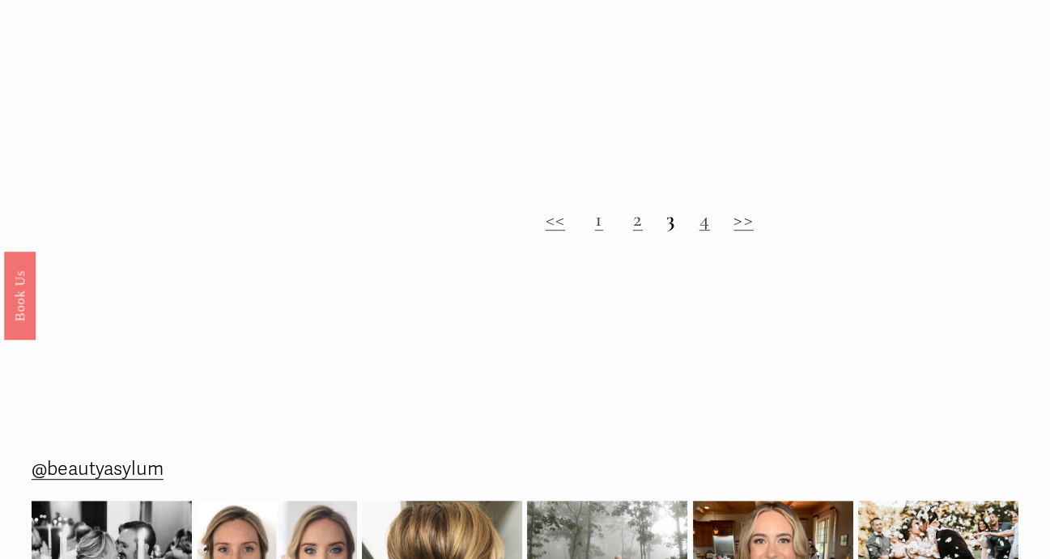
scroll to position [1538, 0]
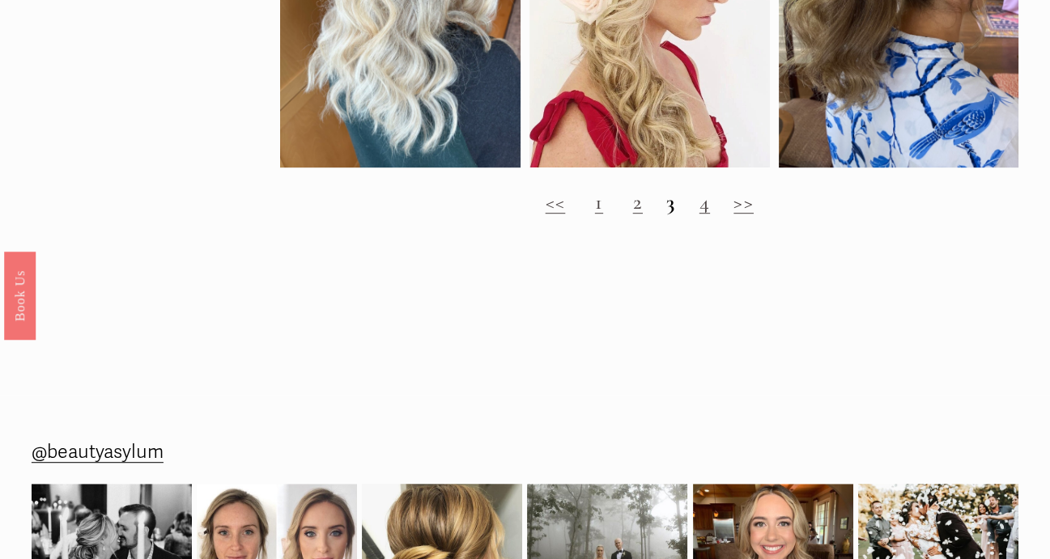
click at [748, 215] on link ">>" at bounding box center [744, 202] width 20 height 26
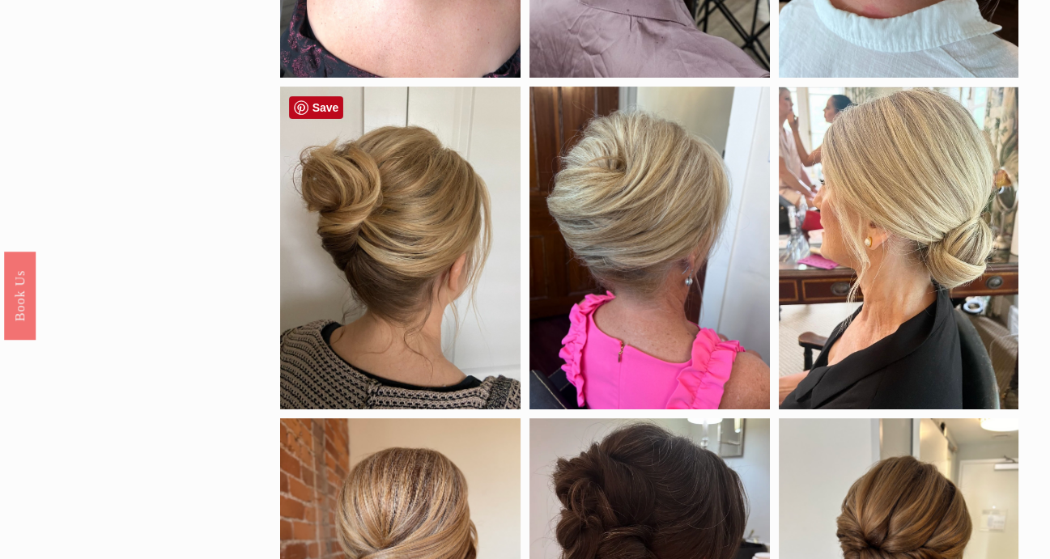
scroll to position [405, 0]
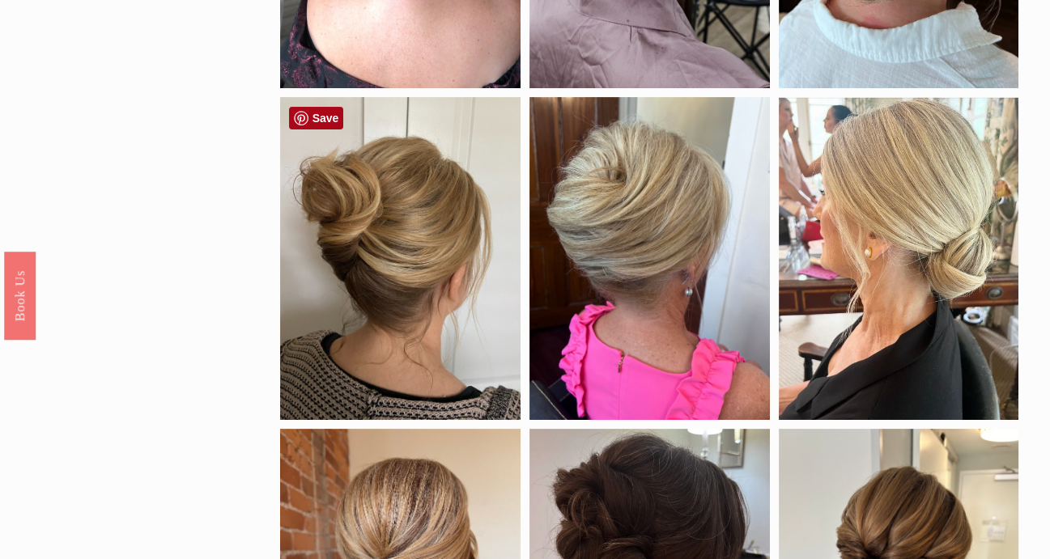
click at [317, 117] on link "Save" at bounding box center [316, 118] width 55 height 23
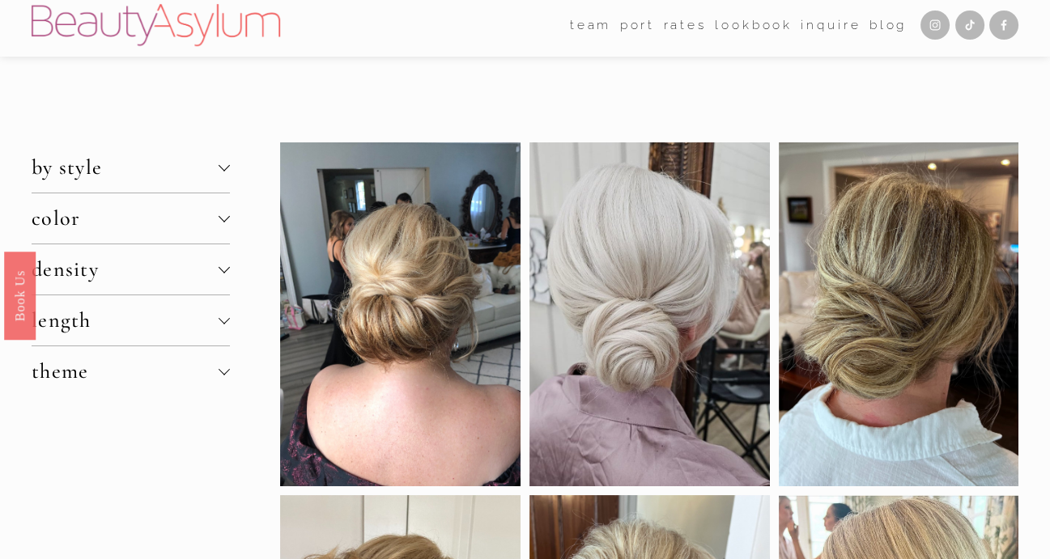
scroll to position [0, 0]
